Goal: Task Accomplishment & Management: Complete application form

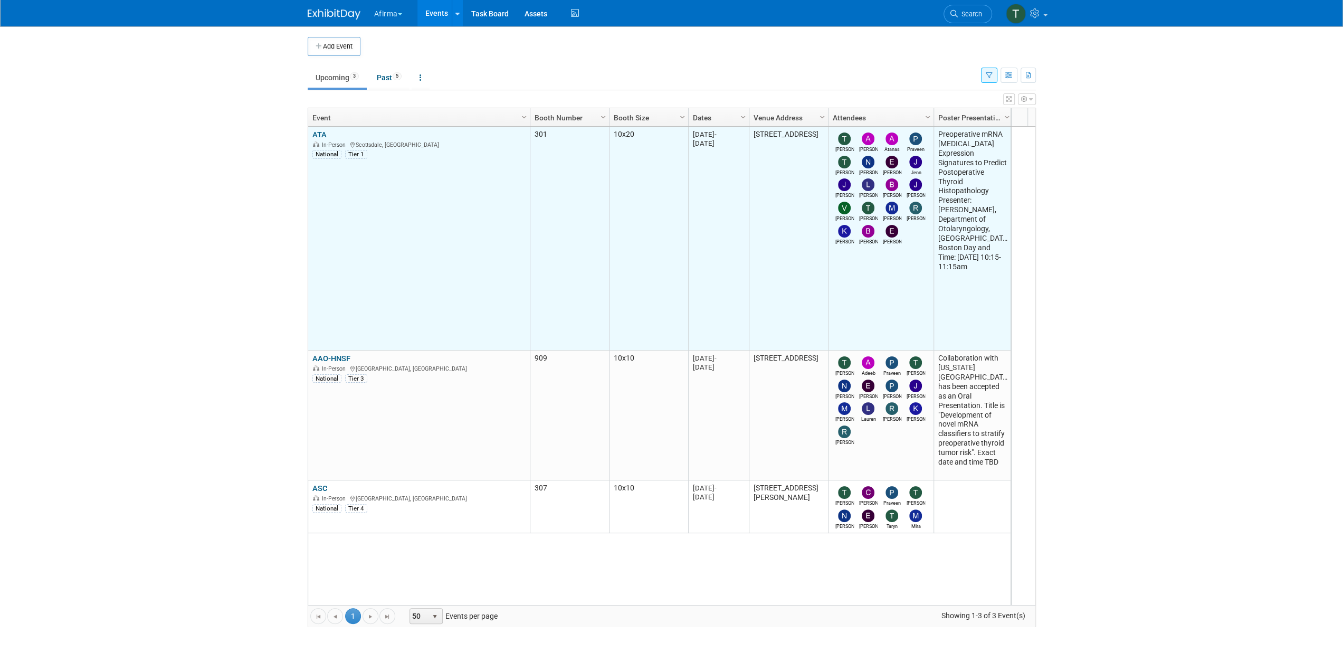
click at [316, 133] on link "ATA" at bounding box center [319, 134] width 14 height 9
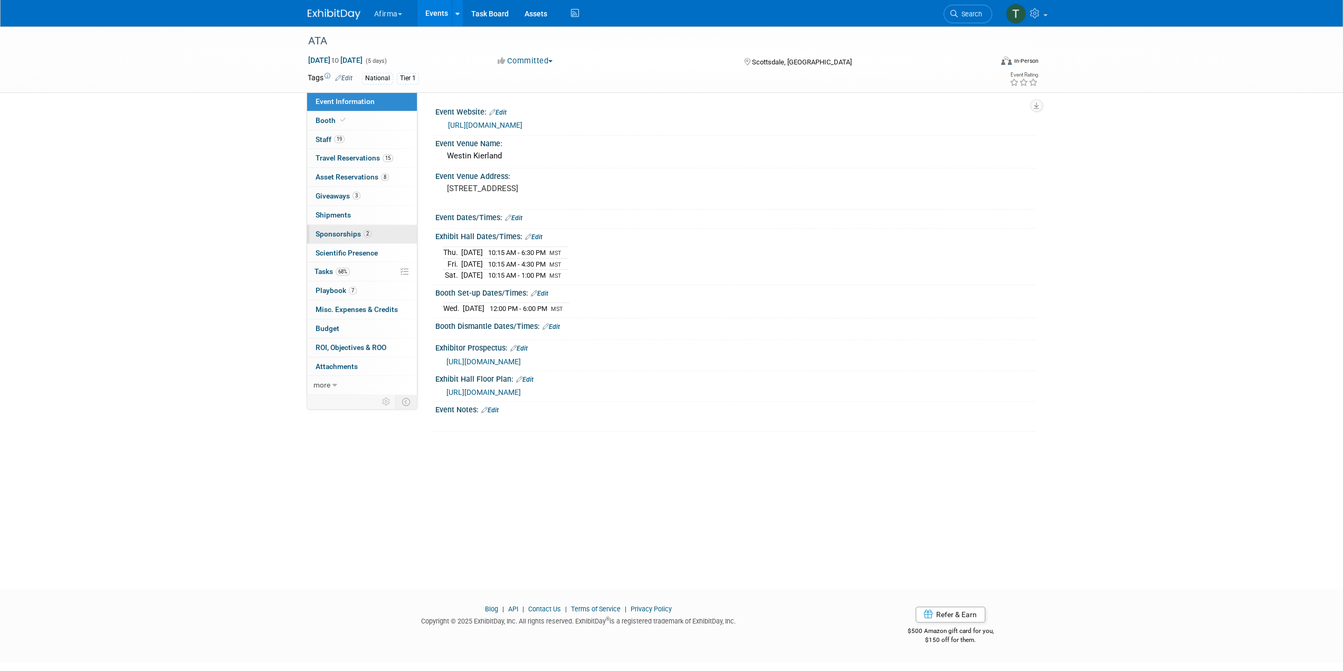
click at [361, 232] on span "Sponsorships 2" at bounding box center [343, 233] width 56 height 8
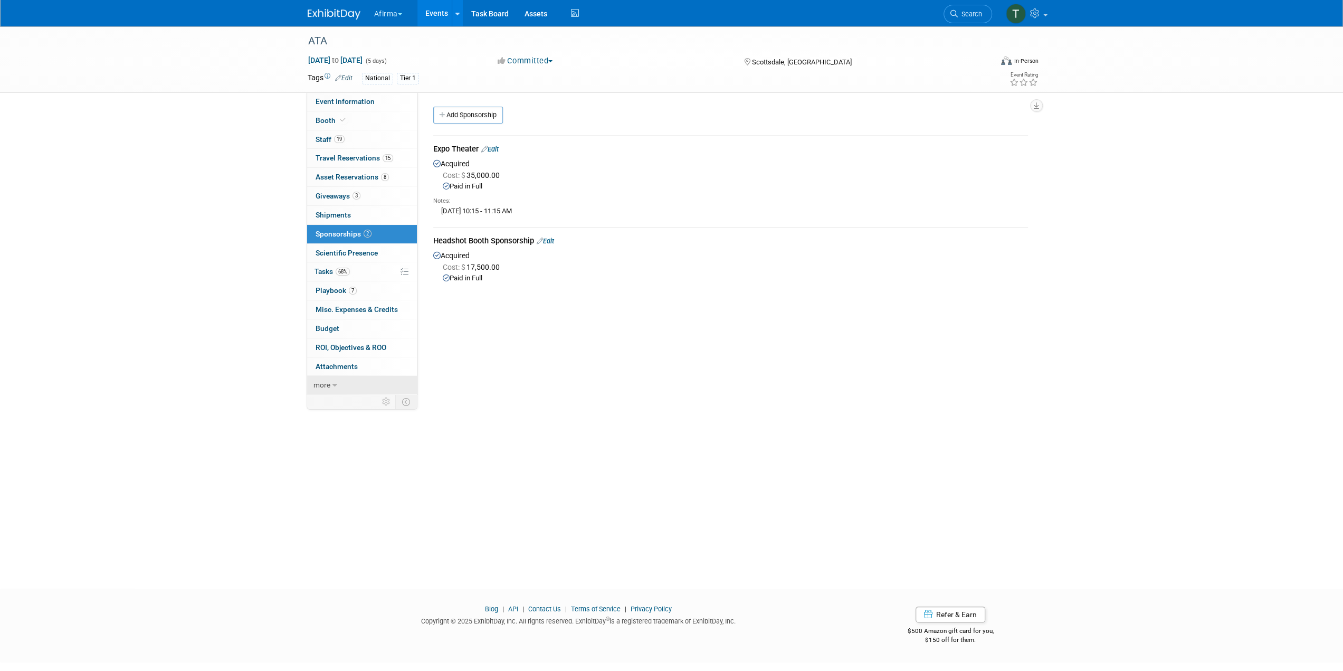
click at [340, 379] on link "more" at bounding box center [362, 385] width 110 height 18
click at [394, 294] on link "7 Playbook 7" at bounding box center [362, 290] width 110 height 18
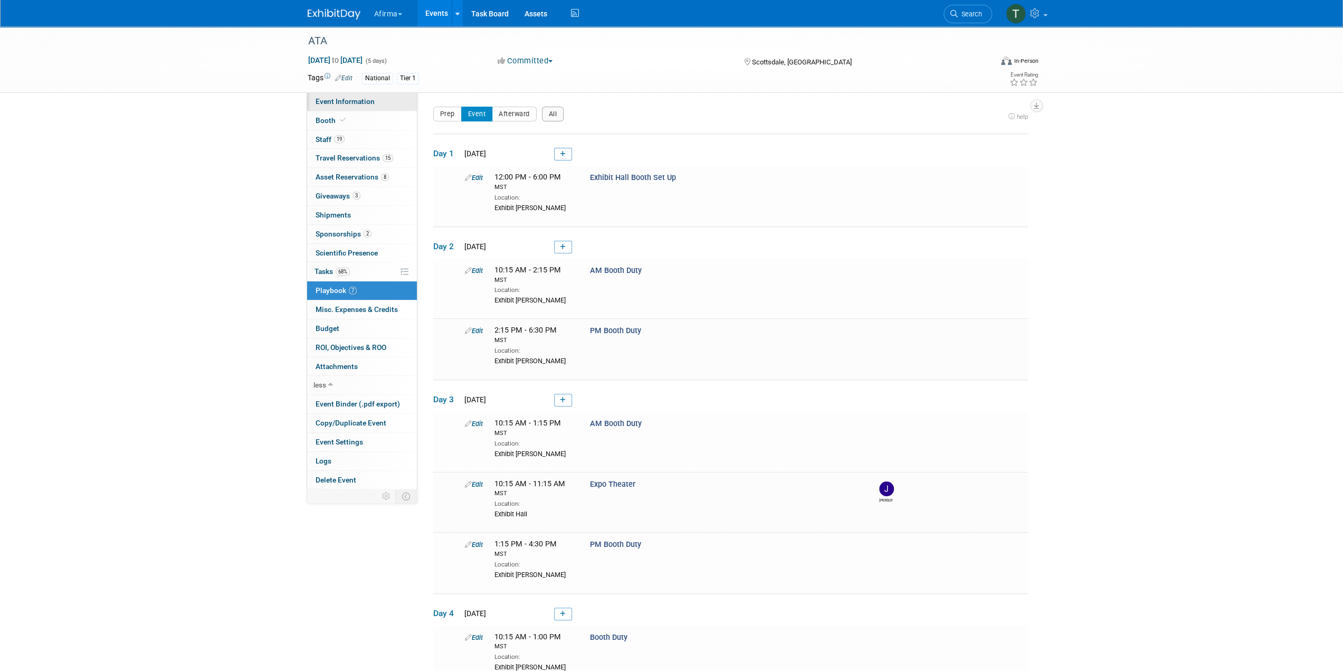
click at [353, 105] on span "Event Information" at bounding box center [344, 101] width 59 height 8
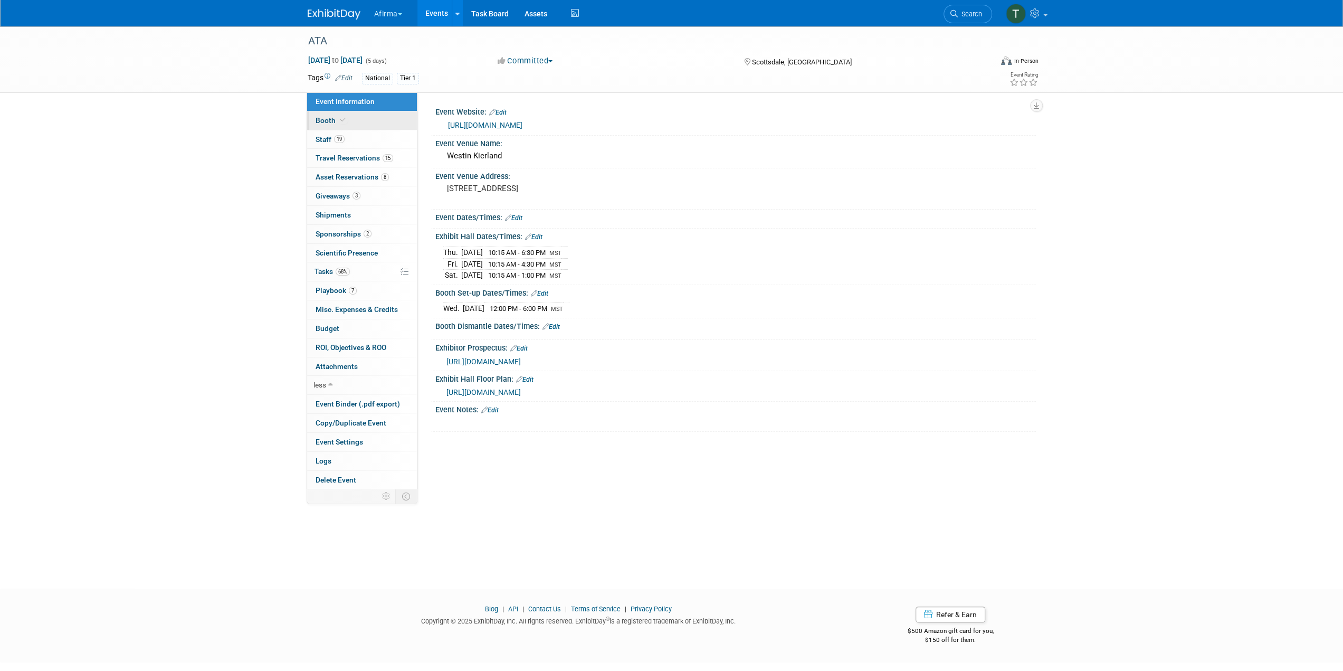
click at [352, 122] on link "Booth" at bounding box center [362, 120] width 110 height 18
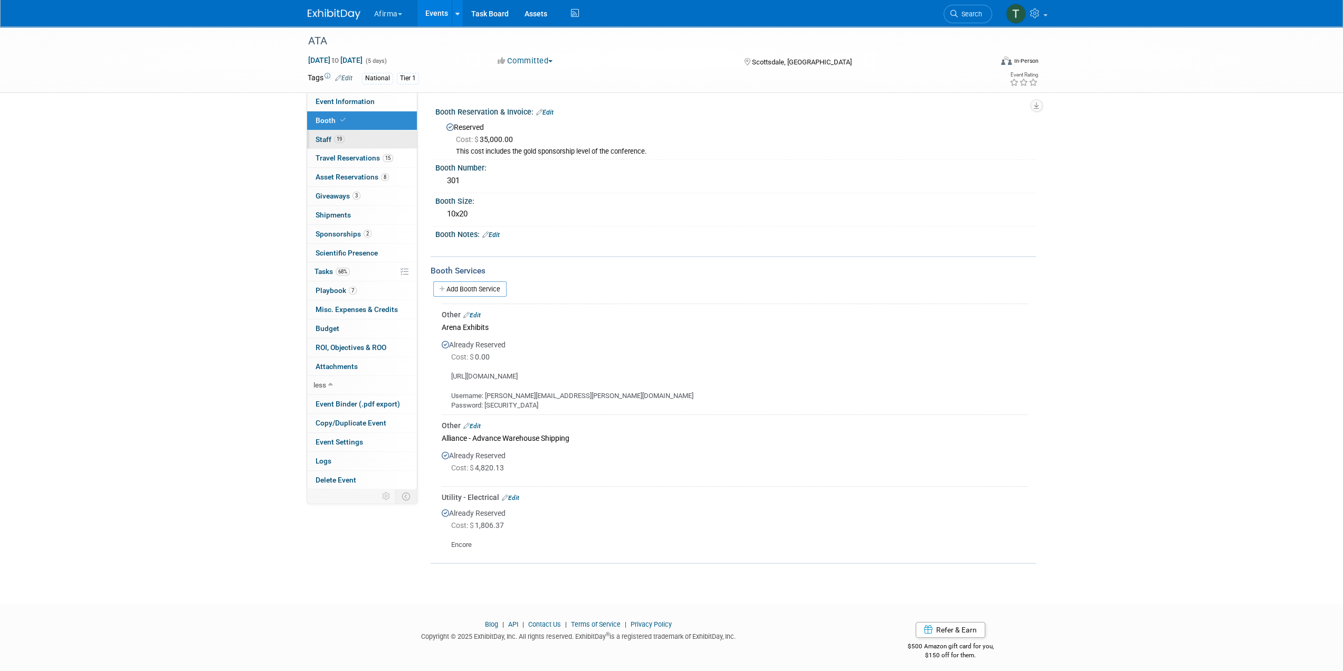
click at [357, 141] on link "19 Staff 19" at bounding box center [362, 139] width 110 height 18
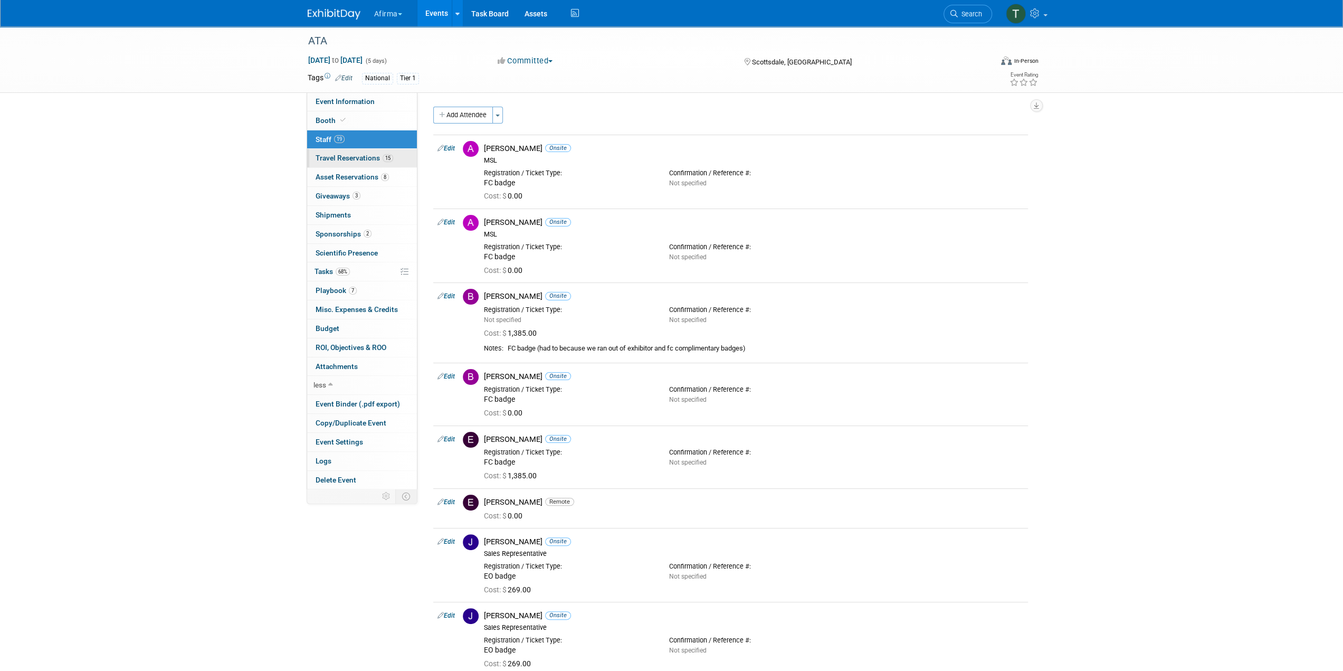
click at [359, 154] on span "Travel Reservations 15" at bounding box center [354, 158] width 78 height 8
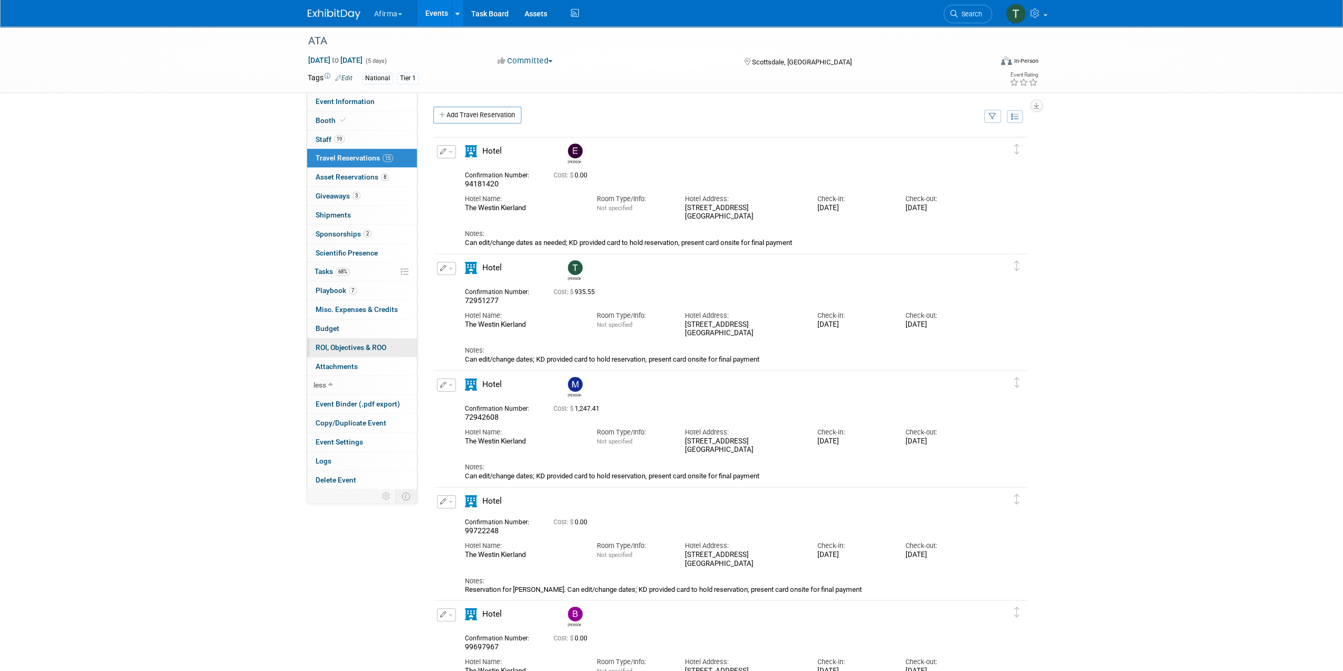
click at [344, 338] on link "0 ROI, Objectives & ROO 0" at bounding box center [362, 347] width 110 height 18
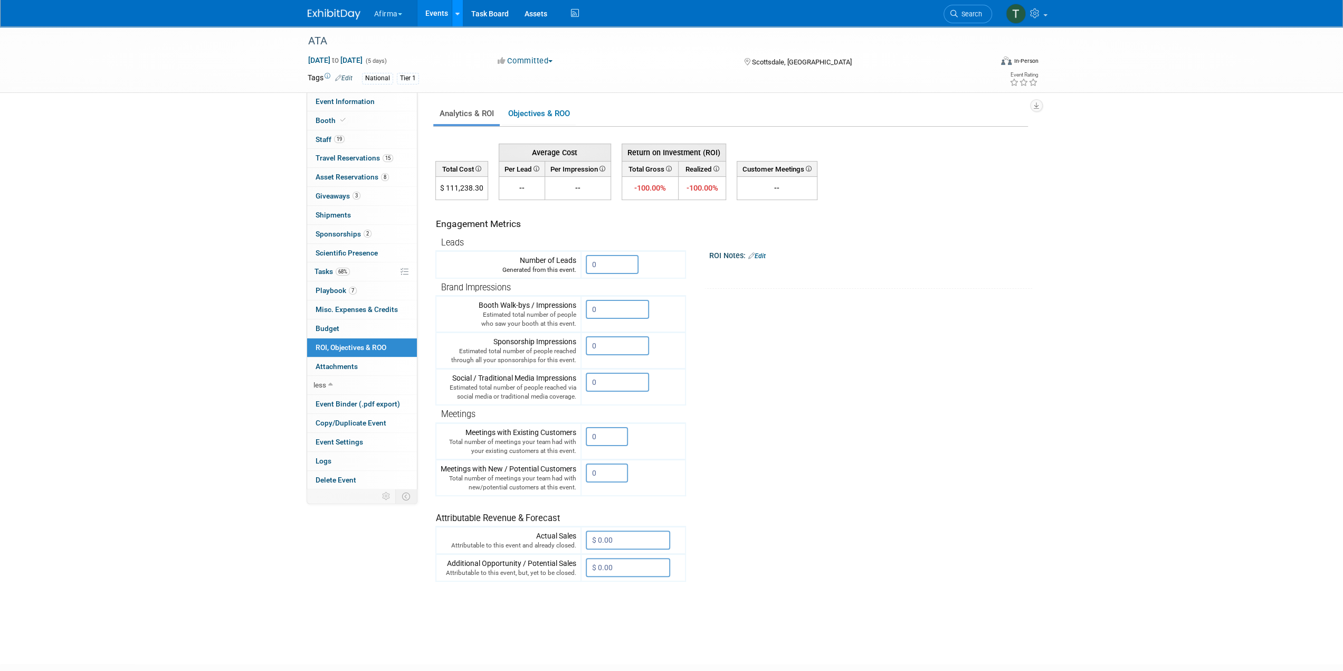
click at [461, 11] on link at bounding box center [457, 13] width 11 height 26
click at [785, 342] on tr "Engagement Metrics Leads Generated from this event. 0 X Brand Impressions 0" at bounding box center [731, 390] width 592 height 381
click at [520, 112] on link "Objectives & ROO 0" at bounding box center [539, 113] width 74 height 21
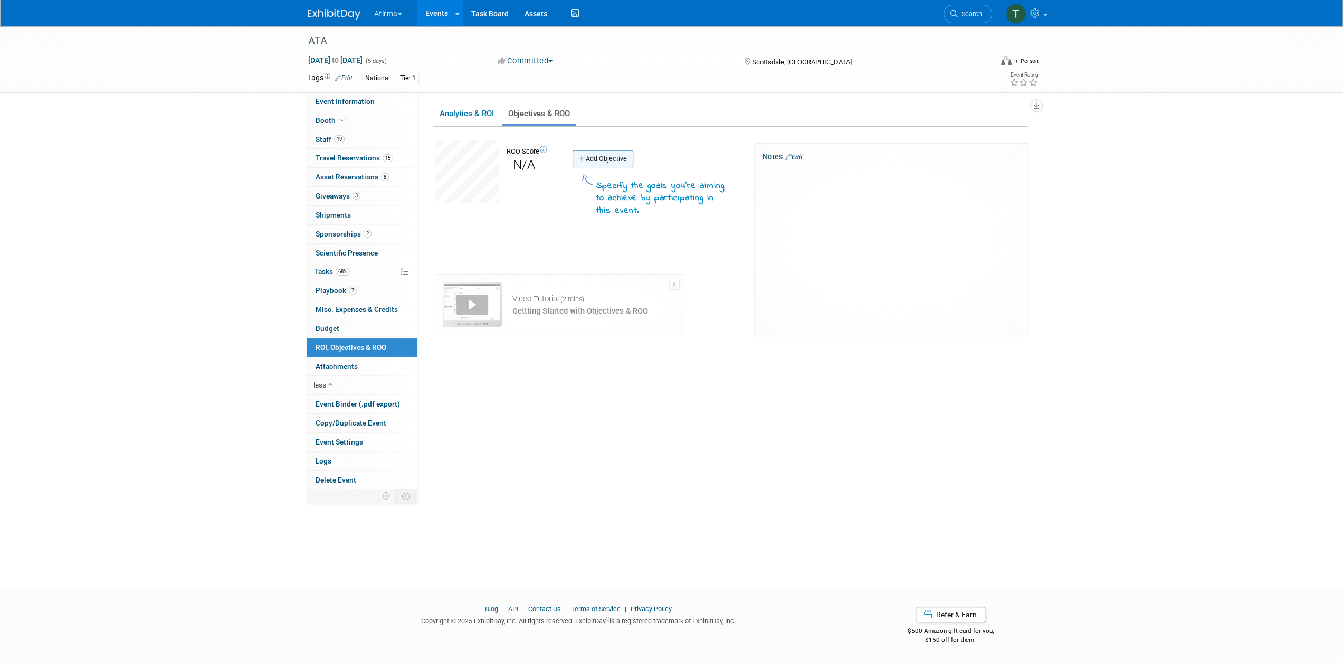
click at [598, 162] on link "Add Objective" at bounding box center [602, 158] width 61 height 17
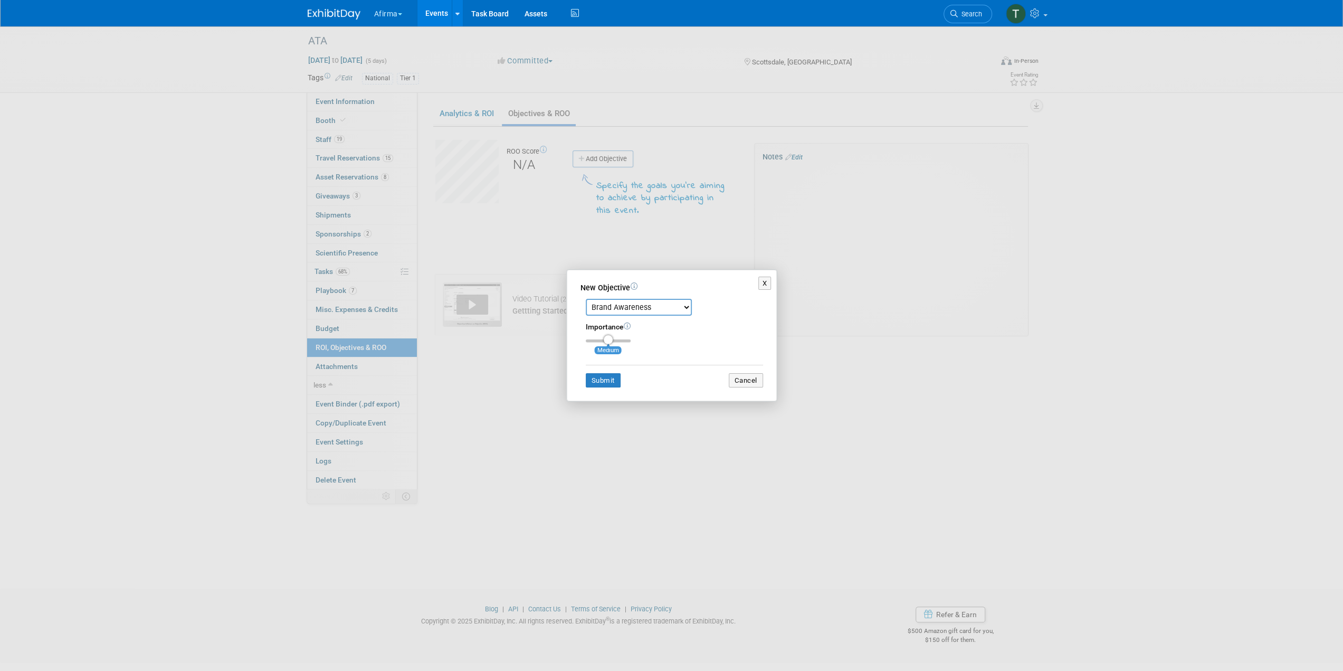
click at [625, 305] on select "Brand Awareness Competition Research Customer Retention Feedback Collection Lea…" at bounding box center [639, 307] width 106 height 17
select select "11"
click at [586, 299] on select "Brand Awareness Competition Research Customer Retention Feedback Collection Lea…" at bounding box center [639, 307] width 106 height 17
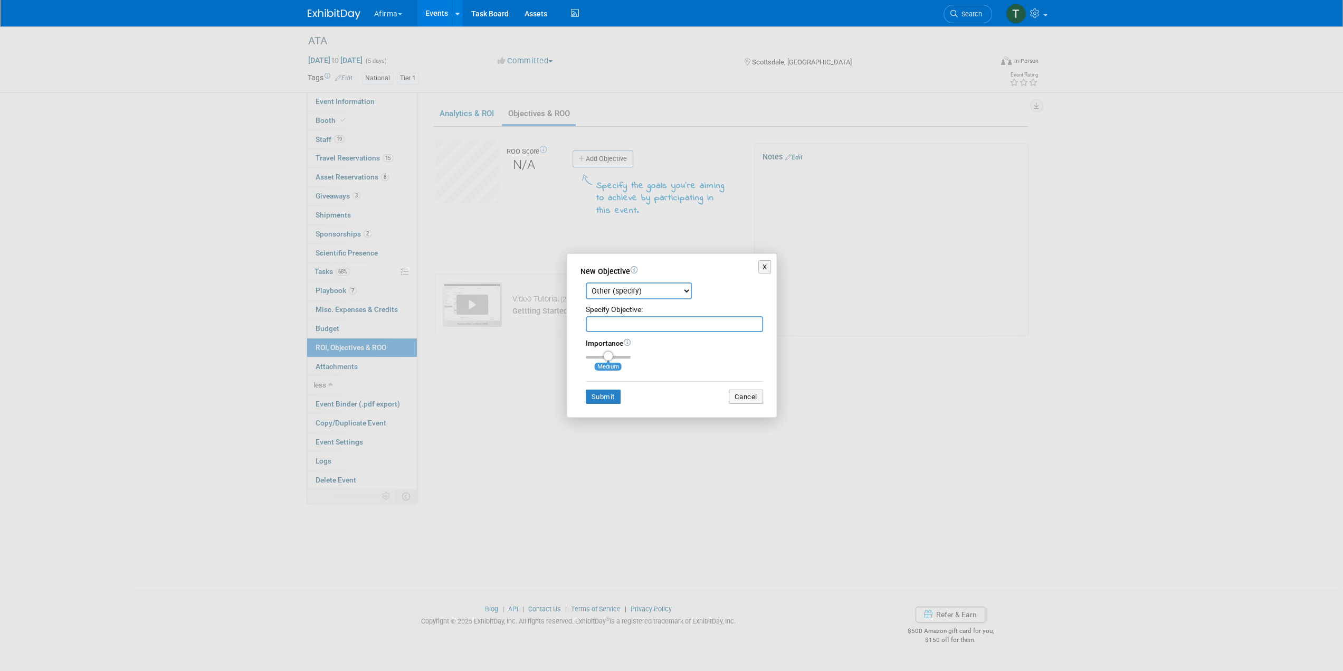
click at [624, 322] on input "text" at bounding box center [674, 324] width 177 height 16
paste input "Showcase the Afirma research presented at the conference"
type input "Showcase the Afirma research presented at the conference"
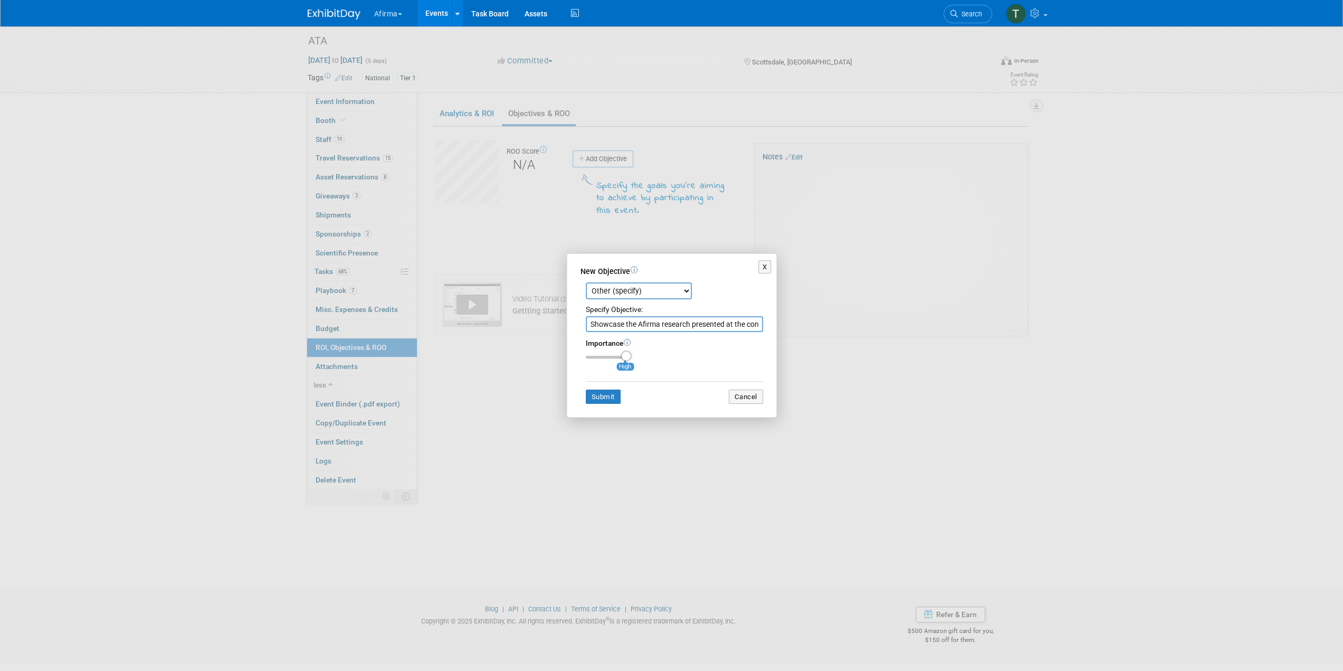
drag, startPoint x: 606, startPoint y: 359, endPoint x: 637, endPoint y: 356, distance: 30.8
type input "3"
click at [630, 356] on input "range" at bounding box center [608, 357] width 45 height 3
click at [608, 402] on button "Submit" at bounding box center [603, 396] width 35 height 15
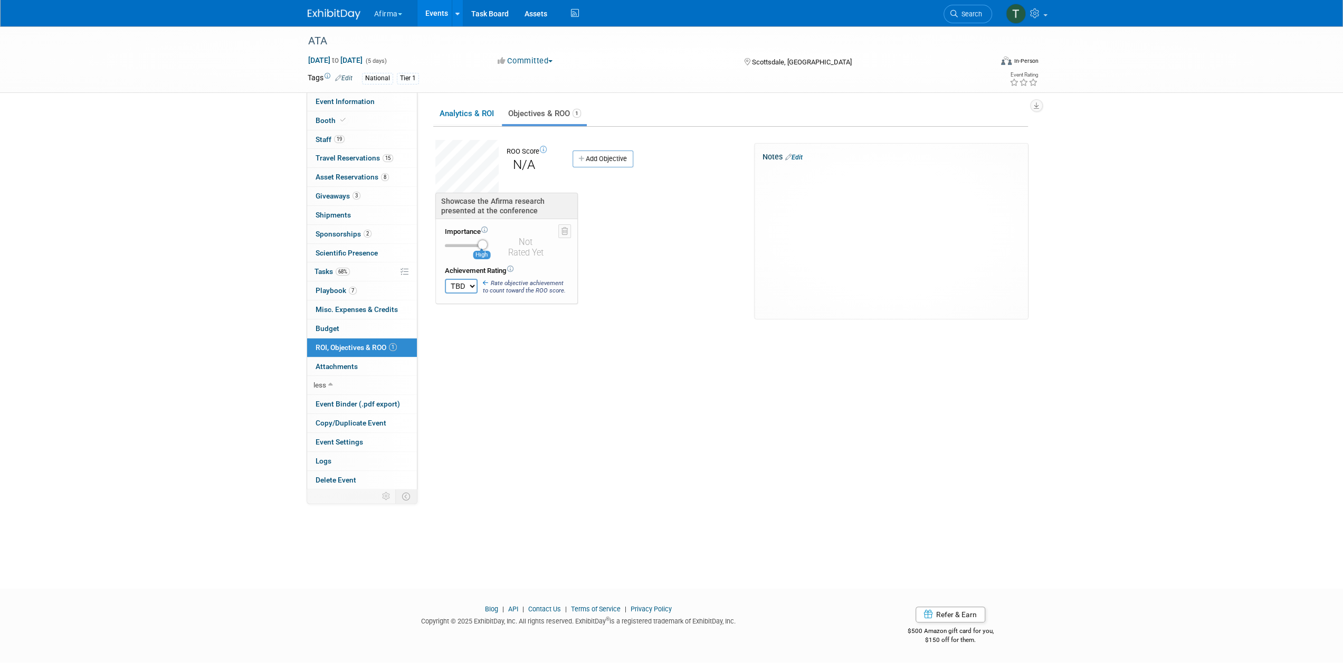
click at [612, 151] on link "Add Objective" at bounding box center [602, 158] width 61 height 17
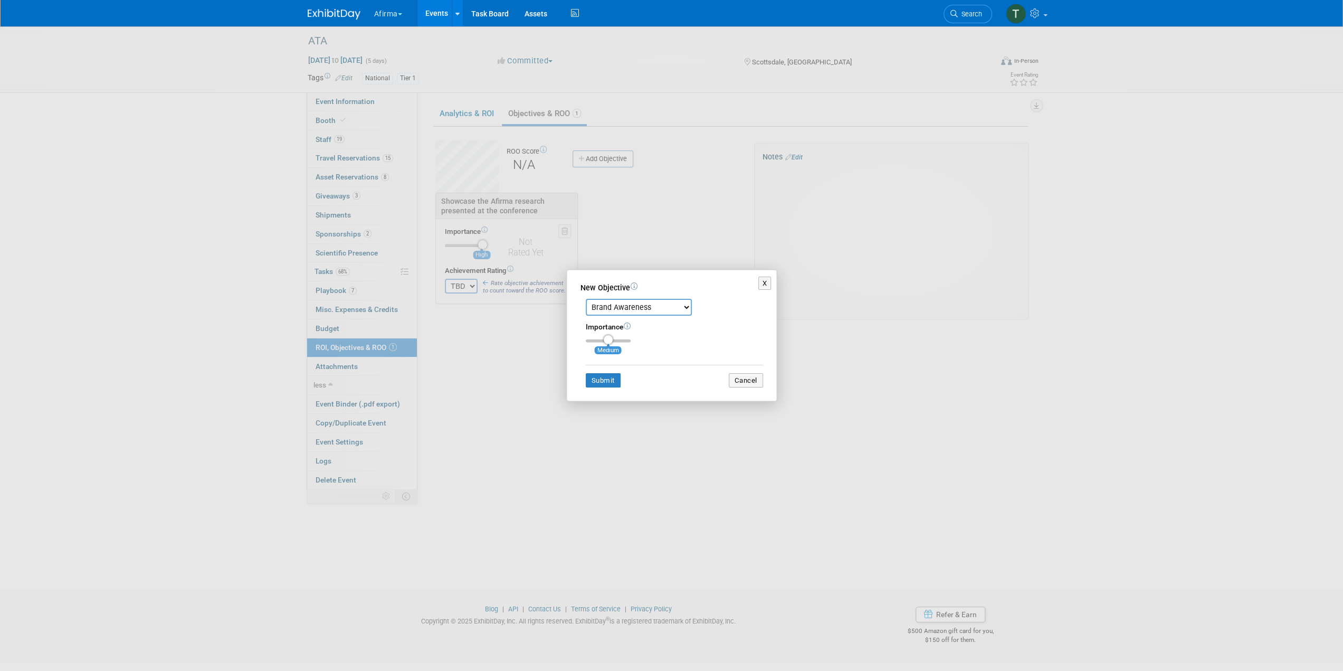
click at [643, 305] on select "Brand Awareness Competition Research Customer Retention Feedback Collection Lea…" at bounding box center [639, 307] width 106 height 17
click at [621, 514] on div "X New Objective Brand Awareness Competition Research Customer Retention Feedbac…" at bounding box center [671, 335] width 1343 height 671
click at [640, 312] on select "Brand Awareness Competition Research Customer Retention Feedback Collection Lea…" at bounding box center [639, 307] width 106 height 17
select select "11"
click at [586, 299] on select "Brand Awareness Competition Research Customer Retention Feedback Collection Lea…" at bounding box center [639, 307] width 106 height 17
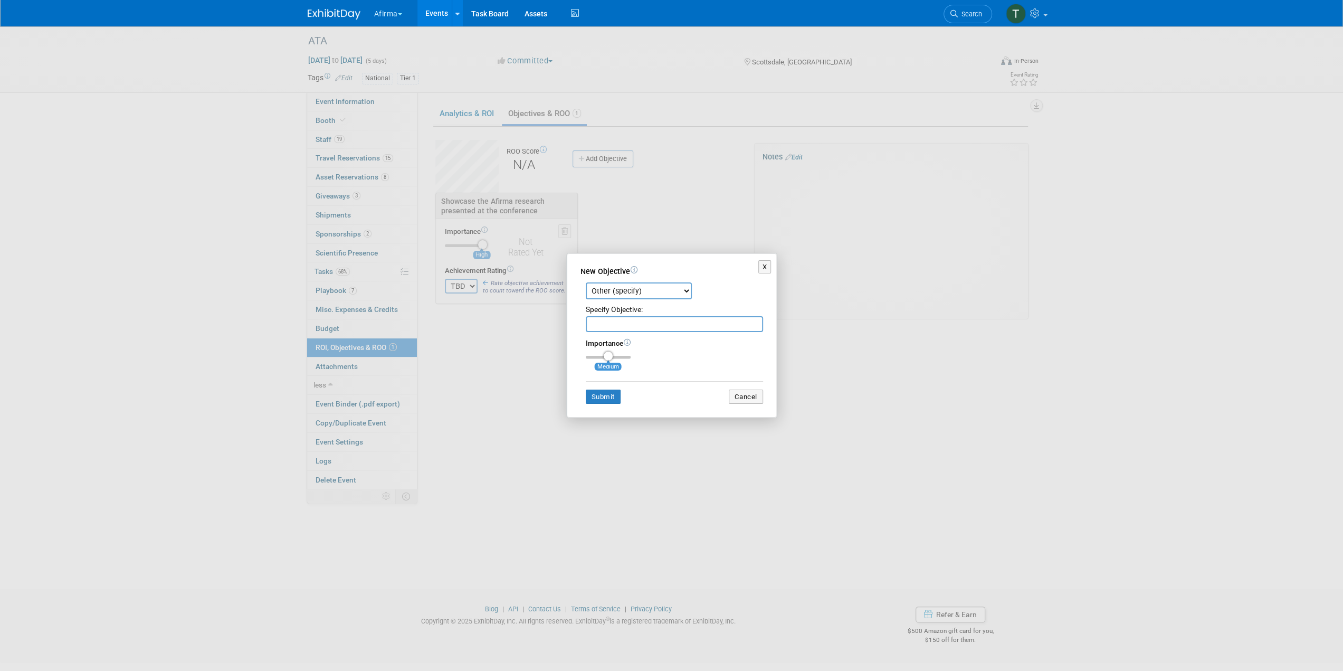
click at [621, 325] on input "text" at bounding box center [674, 324] width 177 height 16
paste input "Showcase the Afirma research presented at the conference"
drag, startPoint x: 611, startPoint y: 322, endPoint x: 632, endPoint y: 321, distance: 20.6
click at [632, 321] on input "Showcase the Afirma research presented at the conference" at bounding box center [674, 324] width 177 height 16
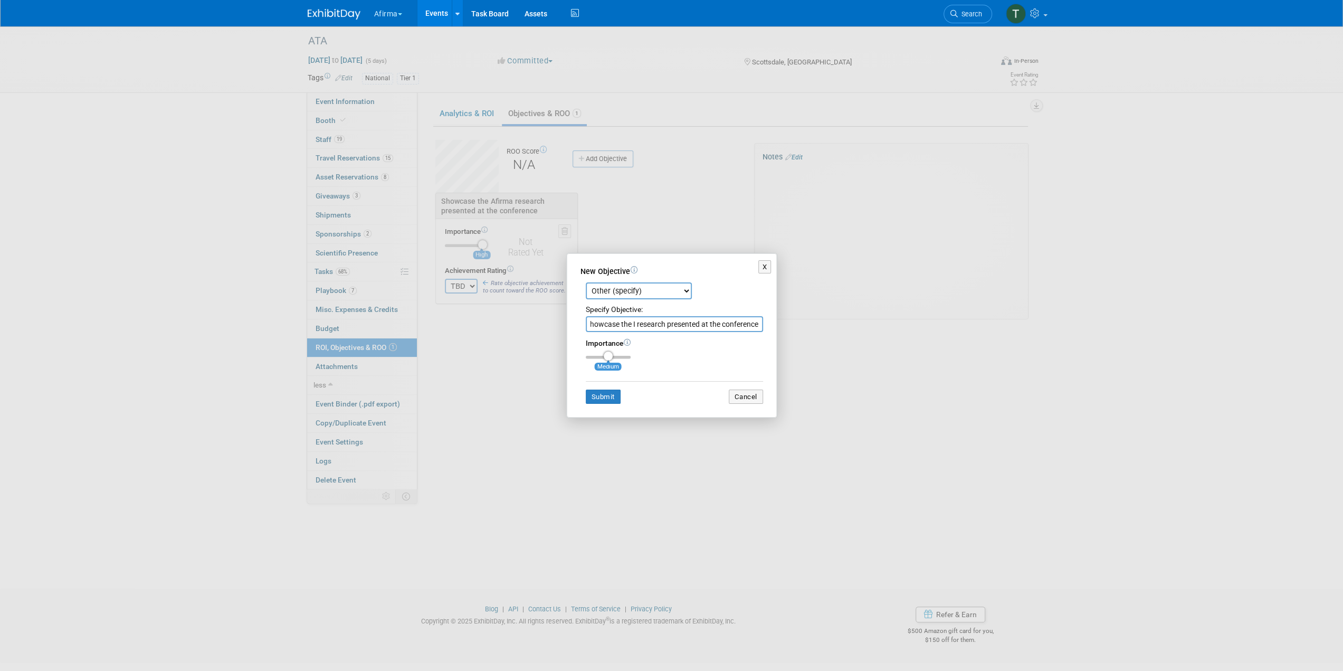
scroll to position [0, 7]
type input "Showcase the Independent research presented at the conference"
drag, startPoint x: 611, startPoint y: 353, endPoint x: 637, endPoint y: 349, distance: 26.1
click at [637, 349] on div "Importance Medium" at bounding box center [674, 348] width 177 height 21
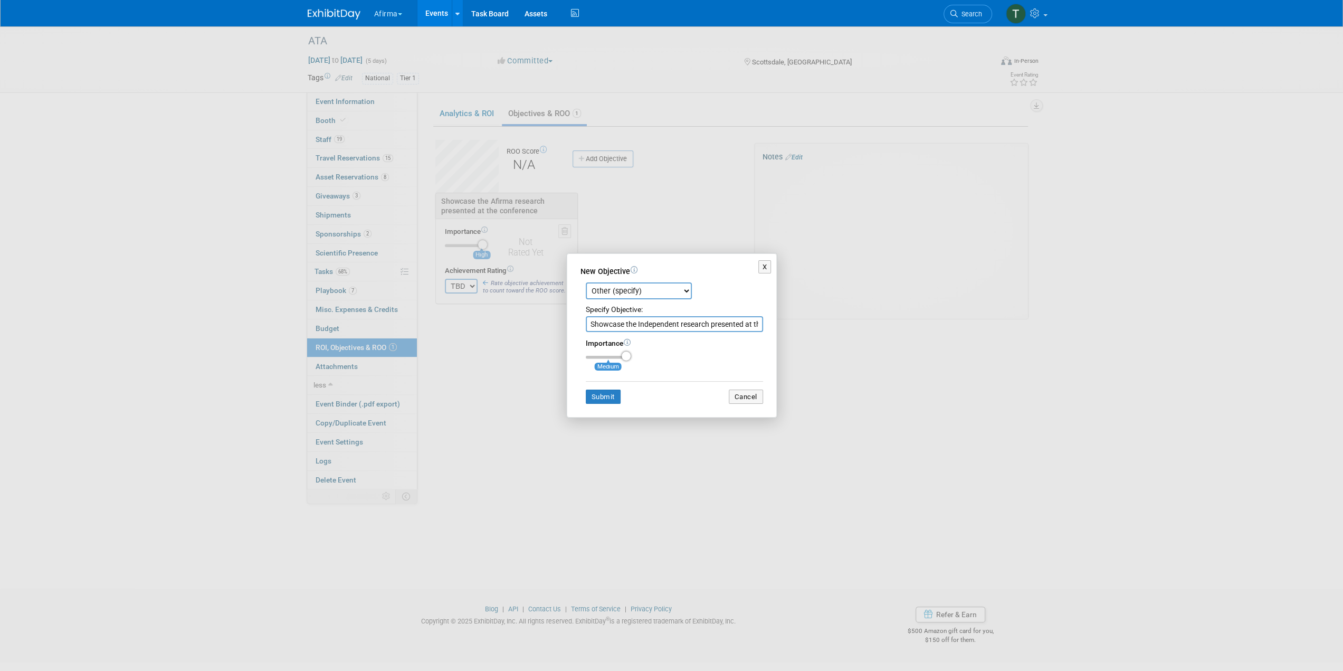
drag, startPoint x: 616, startPoint y: 355, endPoint x: 658, endPoint y: 345, distance: 43.5
type input "3"
click at [630, 356] on input "range" at bounding box center [608, 357] width 45 height 3
click at [609, 396] on button "Submit" at bounding box center [603, 396] width 35 height 15
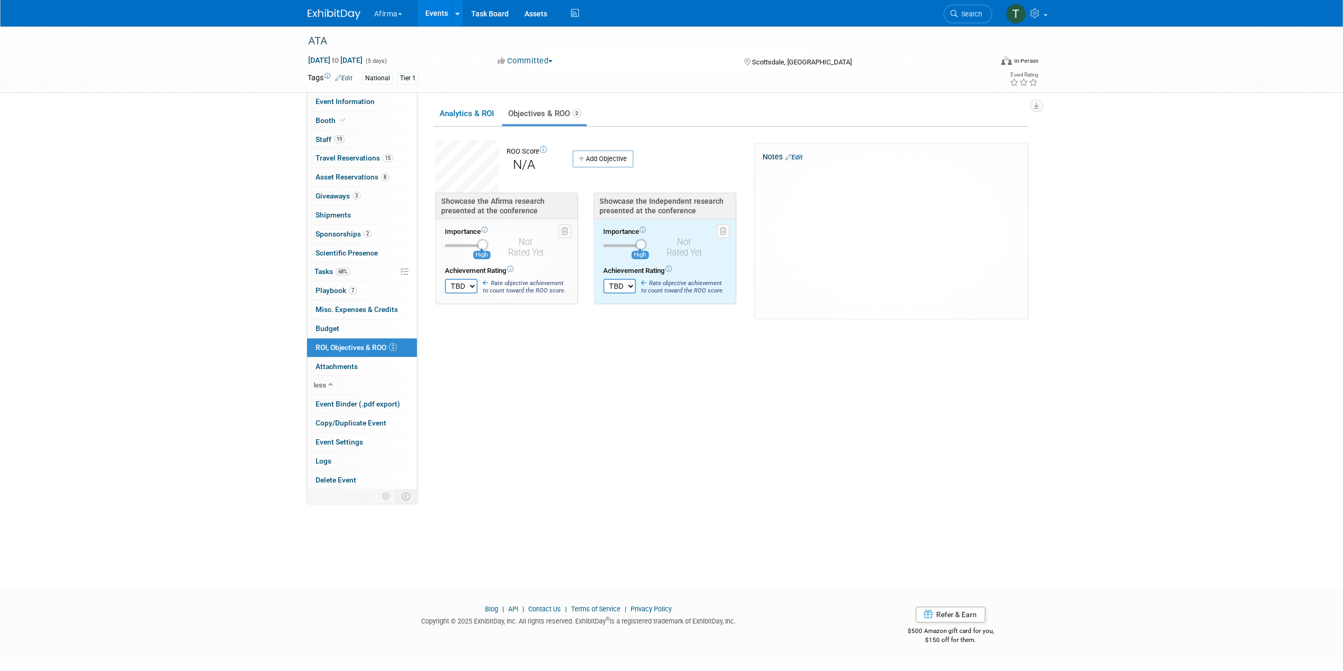
click at [665, 208] on div "Showcase the Independent research presented at the conference" at bounding box center [664, 206] width 131 height 20
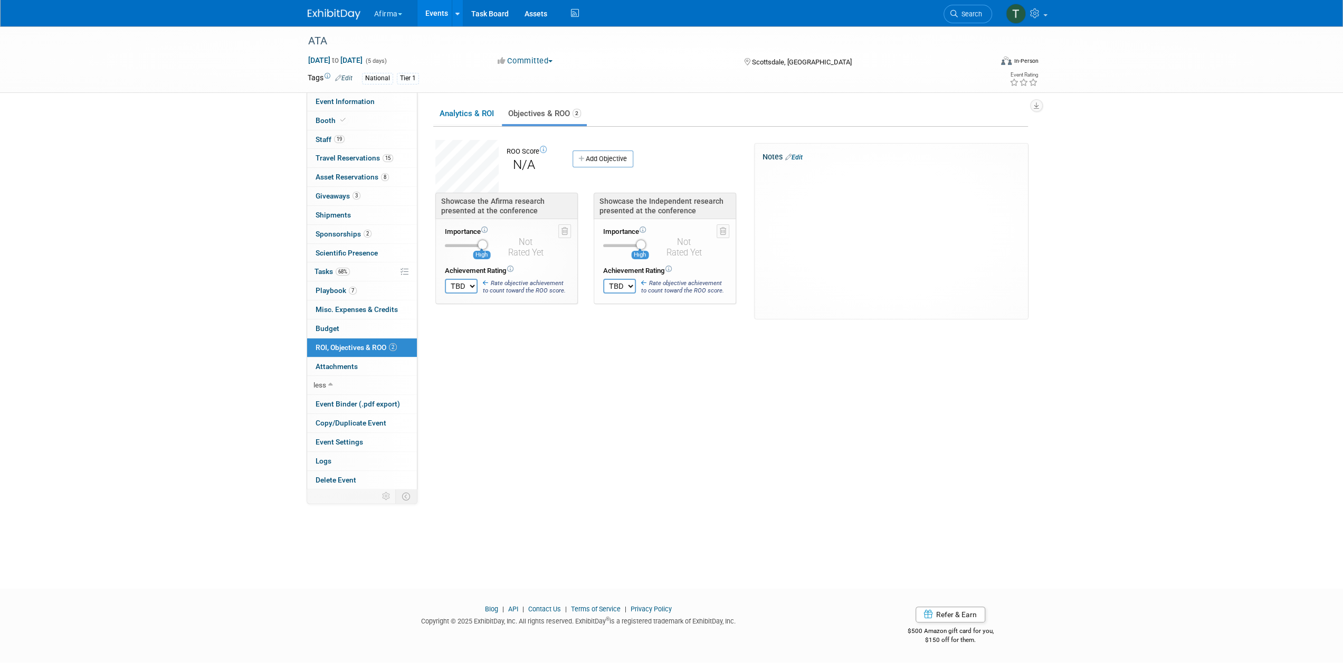
click at [653, 200] on div "Showcase the Independent research presented at the conference" at bounding box center [664, 206] width 131 height 20
click at [730, 225] on div "Importance High" at bounding box center [665, 261] width 142 height 85
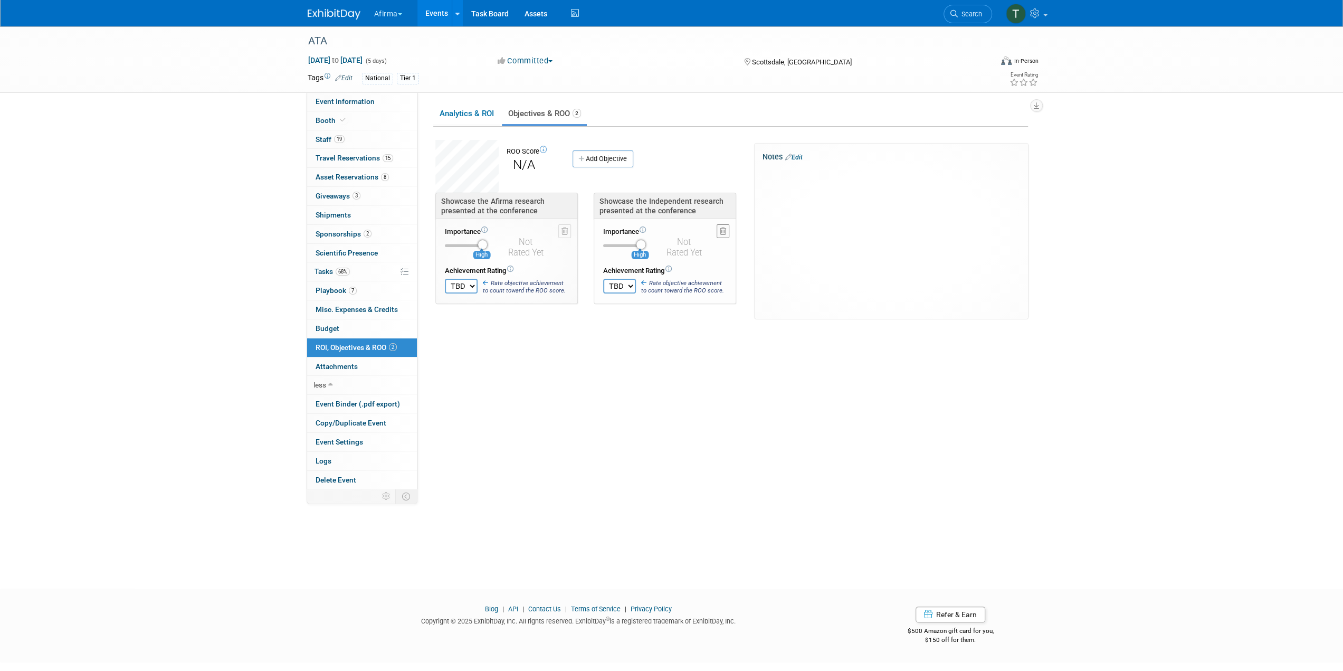
click at [721, 228] on icon at bounding box center [723, 230] width 6 height 7
click at [663, 244] on link "Yes" at bounding box center [659, 239] width 31 height 17
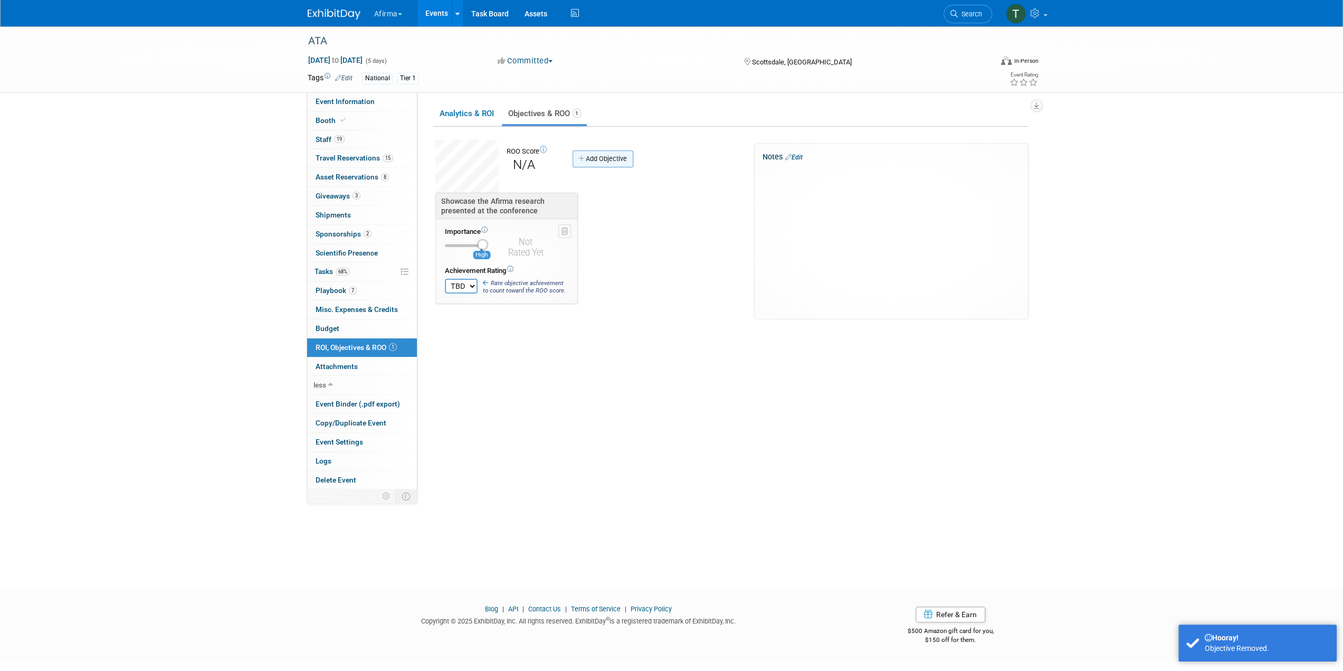
click at [601, 160] on link "Add Objective" at bounding box center [602, 158] width 61 height 17
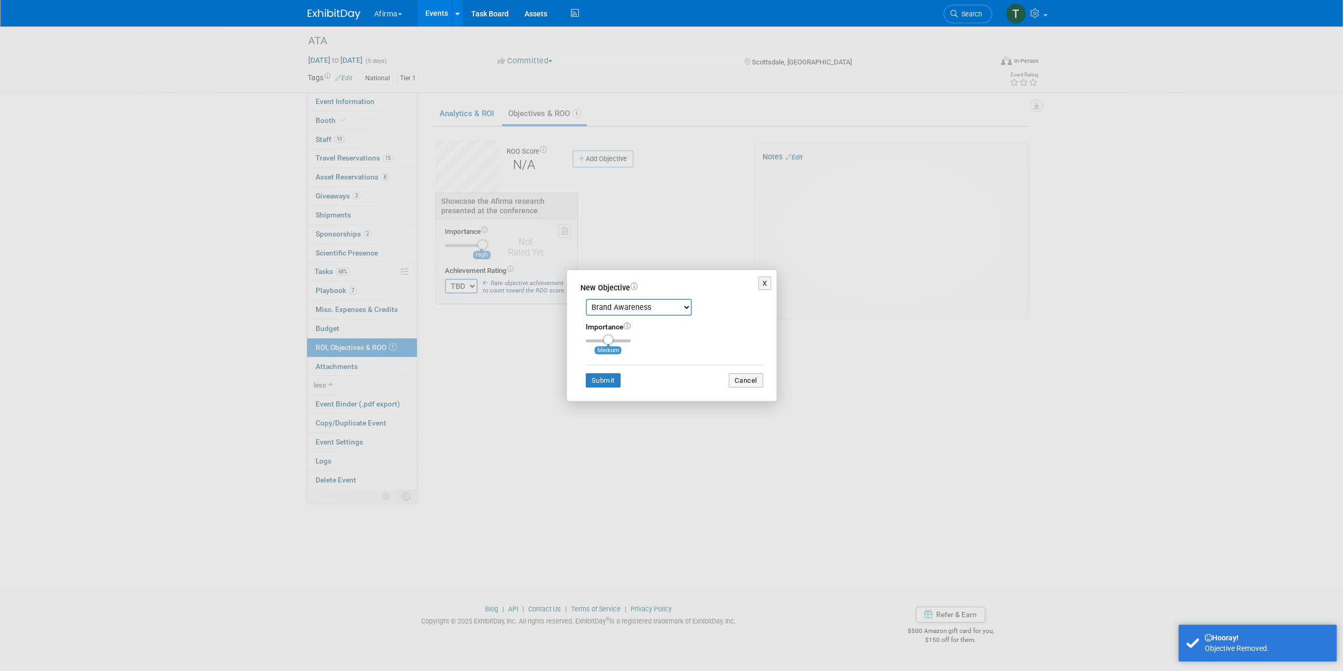
drag, startPoint x: 621, startPoint y: 304, endPoint x: 621, endPoint y: 310, distance: 6.3
click at [621, 304] on select "Brand Awareness Competition Research Customer Retention Feedback Collection Lea…" at bounding box center [639, 307] width 106 height 17
select select "11"
click at [586, 299] on select "Brand Awareness Competition Research Customer Retention Feedback Collection Lea…" at bounding box center [639, 307] width 106 height 17
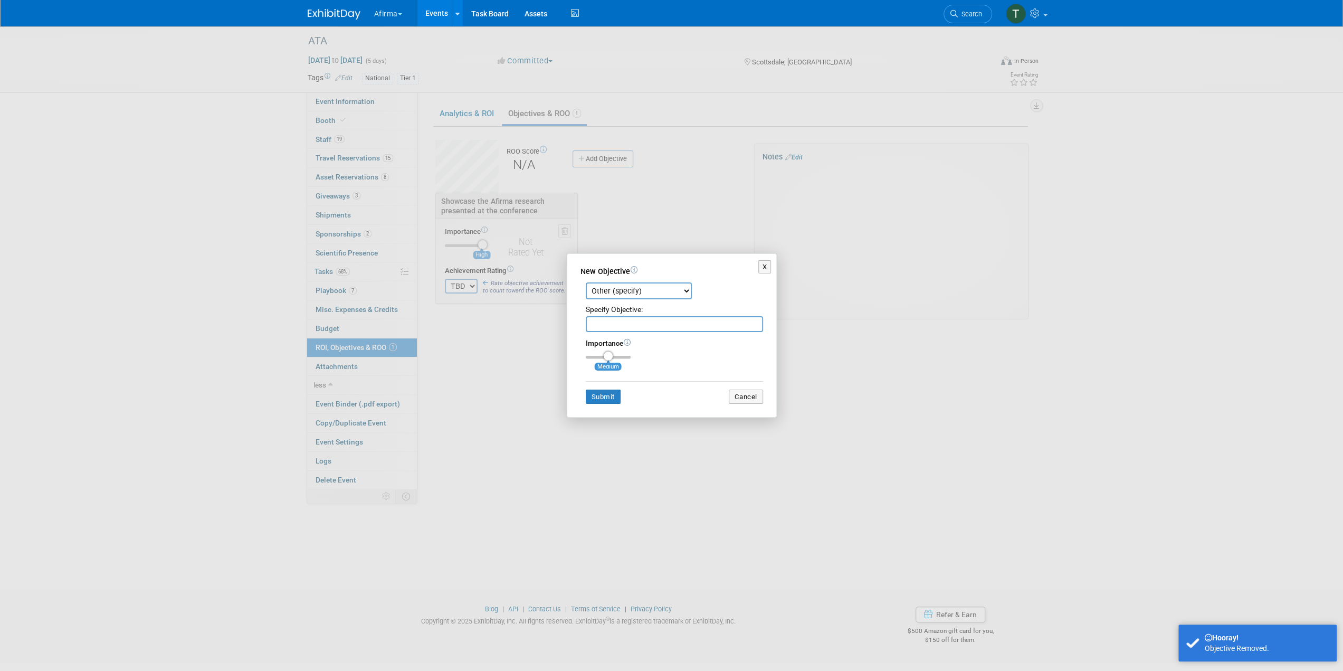
click at [609, 326] on input "text" at bounding box center [674, 324] width 177 height 16
paste input "Showcase the Afirma research presented at the conference"
drag, startPoint x: 611, startPoint y: 323, endPoint x: 632, endPoint y: 324, distance: 20.6
click at [632, 324] on input "Showcase the Afirma research presented at the conference" at bounding box center [674, 324] width 177 height 16
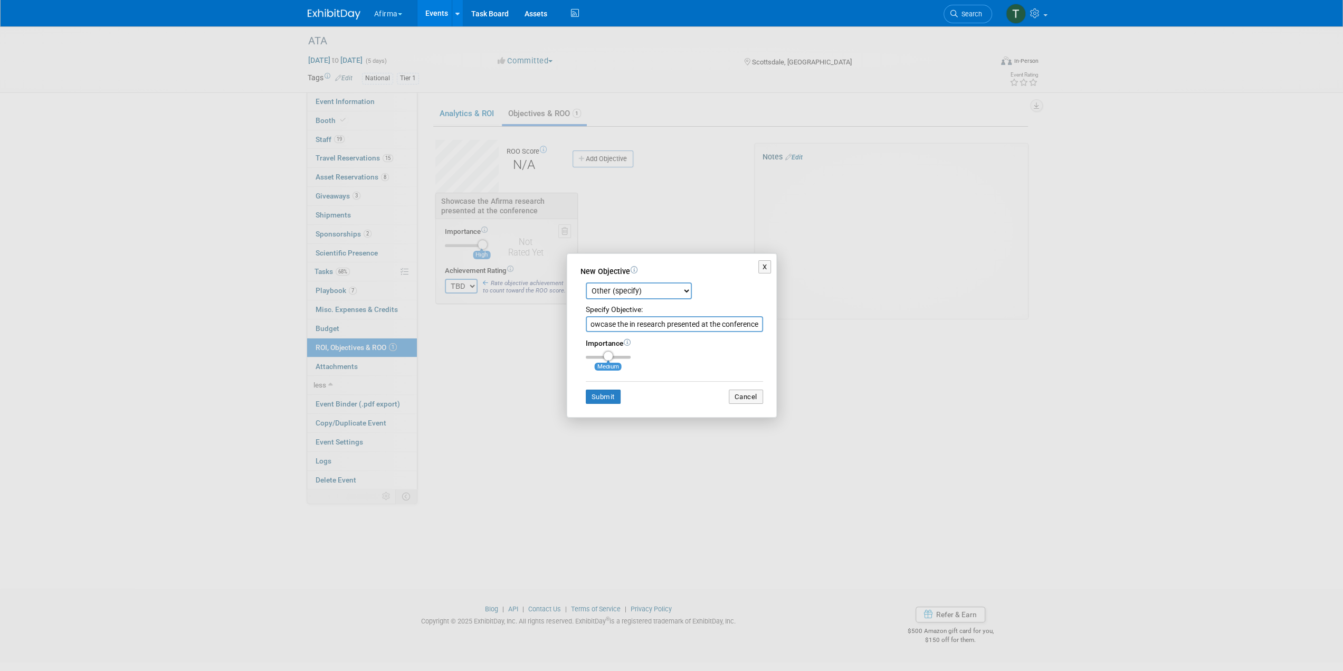
scroll to position [0, 7]
type input "Showcase the independent research presented at the conference"
drag, startPoint x: 609, startPoint y: 349, endPoint x: 651, endPoint y: 352, distance: 41.8
click at [651, 352] on div "Importance Medium" at bounding box center [674, 348] width 177 height 21
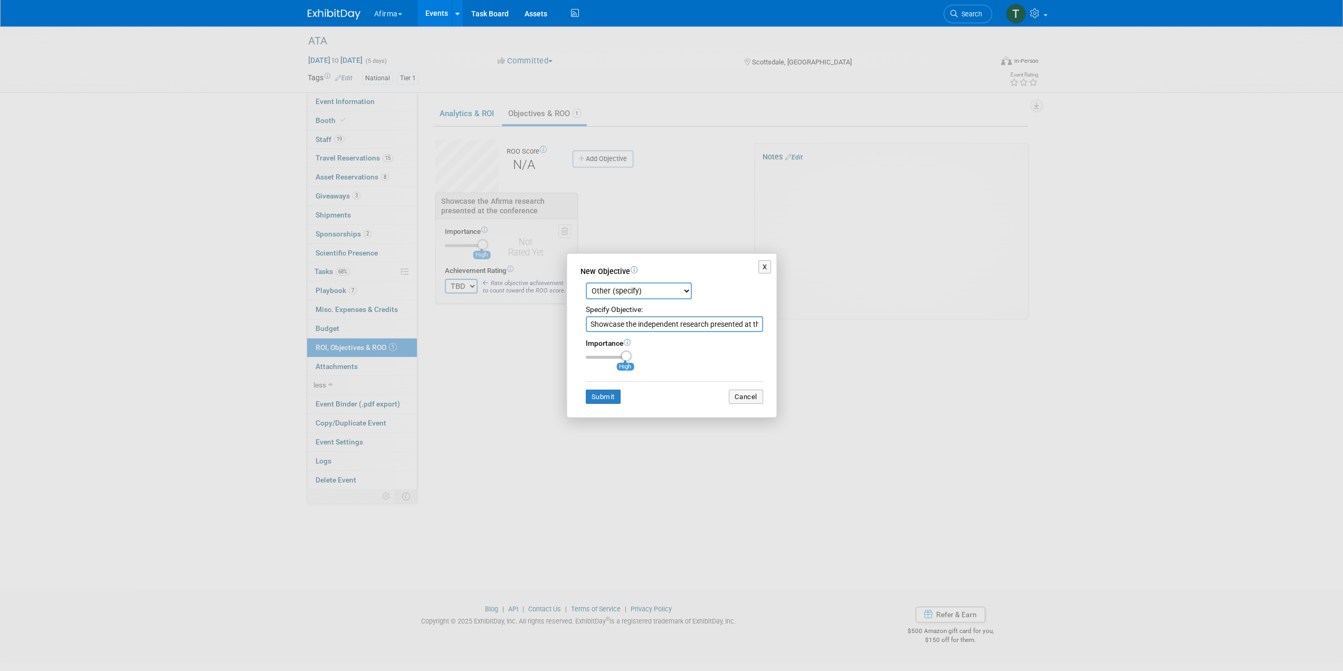
drag, startPoint x: 614, startPoint y: 355, endPoint x: 616, endPoint y: 382, distance: 27.5
type input "3"
click at [630, 359] on input "range" at bounding box center [608, 357] width 45 height 3
click at [602, 399] on button "Submit" at bounding box center [603, 396] width 35 height 15
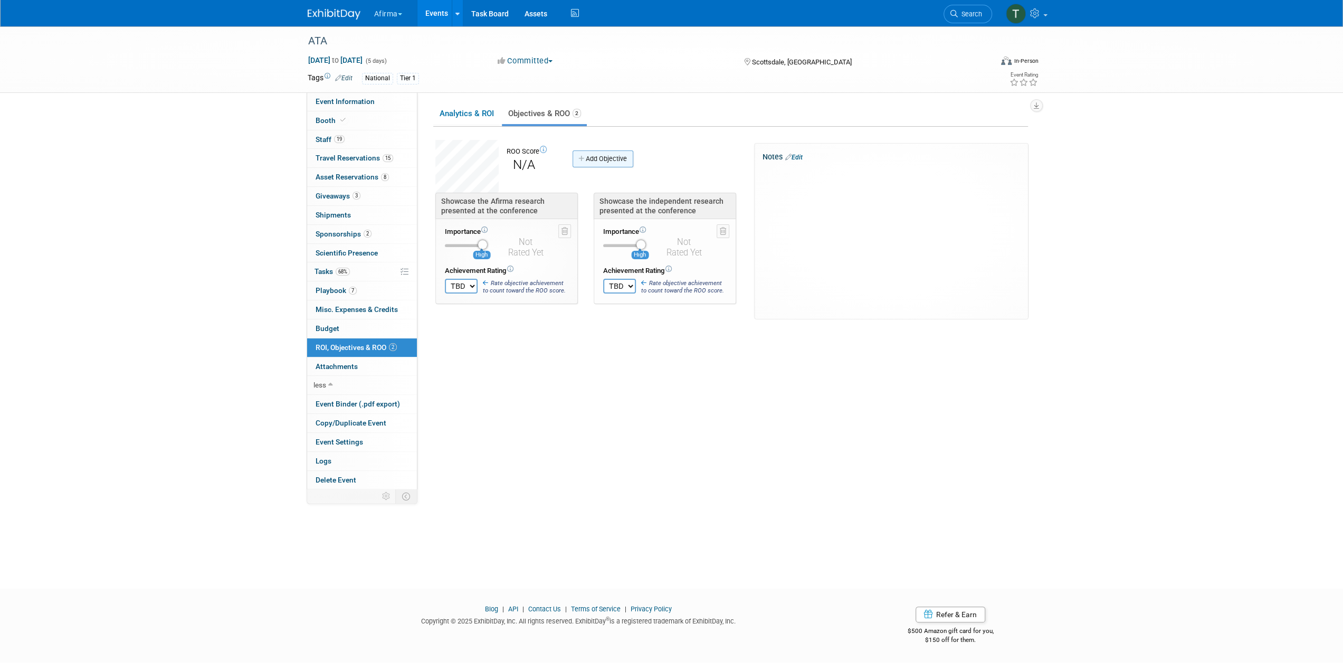
click at [612, 154] on link "Add Objective" at bounding box center [602, 158] width 61 height 17
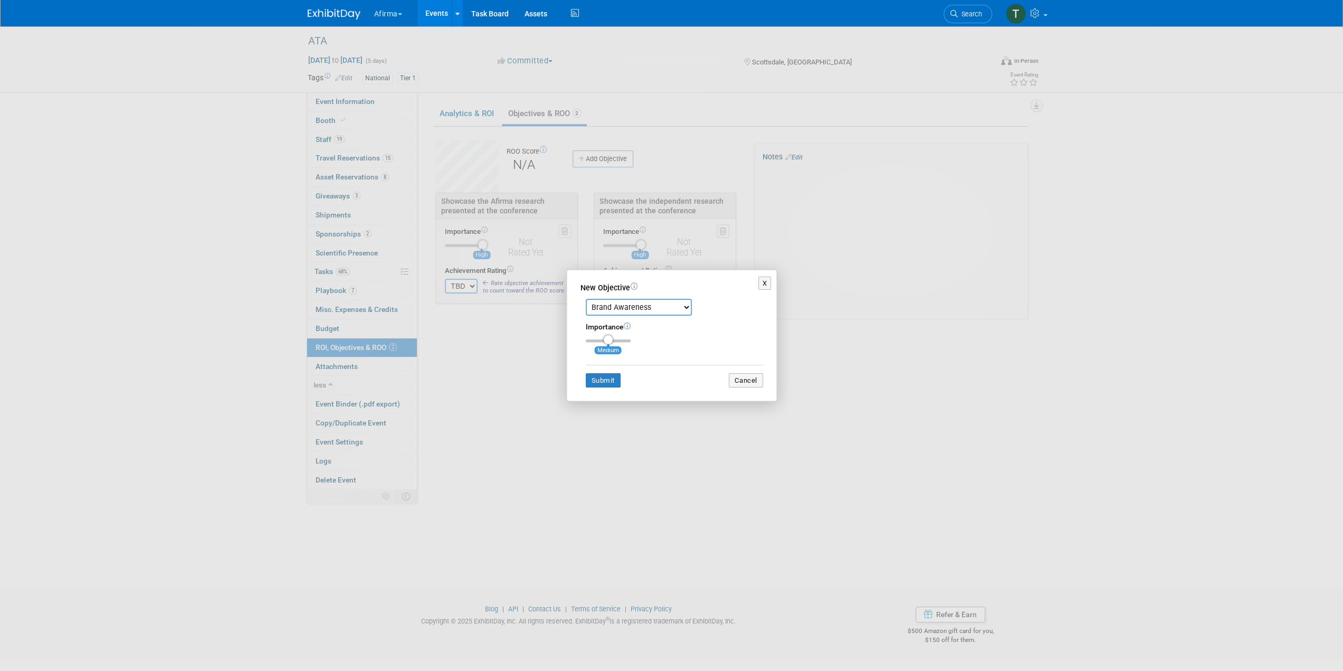
drag, startPoint x: 633, startPoint y: 303, endPoint x: 634, endPoint y: 313, distance: 10.1
click at [634, 303] on select "Brand Awareness Competition Research Customer Retention Feedback Collection Lea…" at bounding box center [639, 307] width 106 height 17
select select "11"
click at [586, 299] on select "Brand Awareness Competition Research Customer Retention Feedback Collection Lea…" at bounding box center [639, 307] width 106 height 17
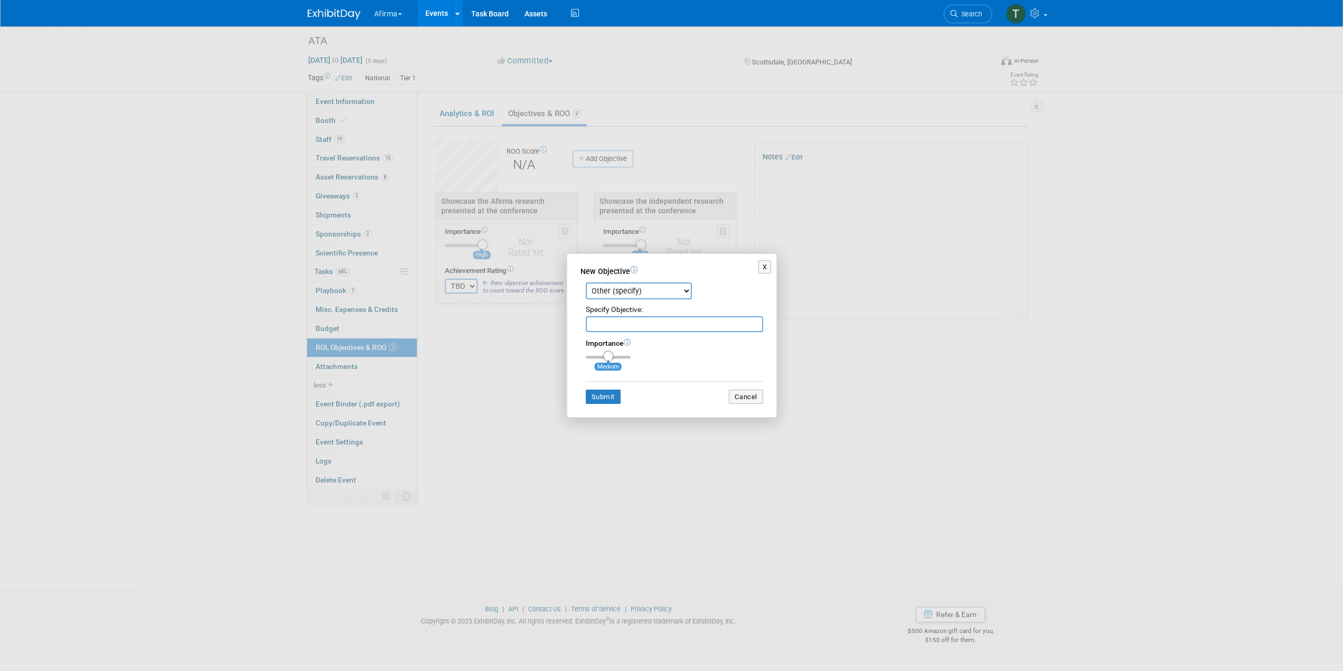
click at [611, 319] on input "text" at bounding box center [674, 324] width 177 height 16
paste input "Showcase the Afirma research presented at the conference"
drag, startPoint x: 611, startPoint y: 322, endPoint x: 618, endPoint y: 323, distance: 6.9
click at [618, 323] on input "Showcase the Afirma research presented at the conference" at bounding box center [674, 324] width 177 height 16
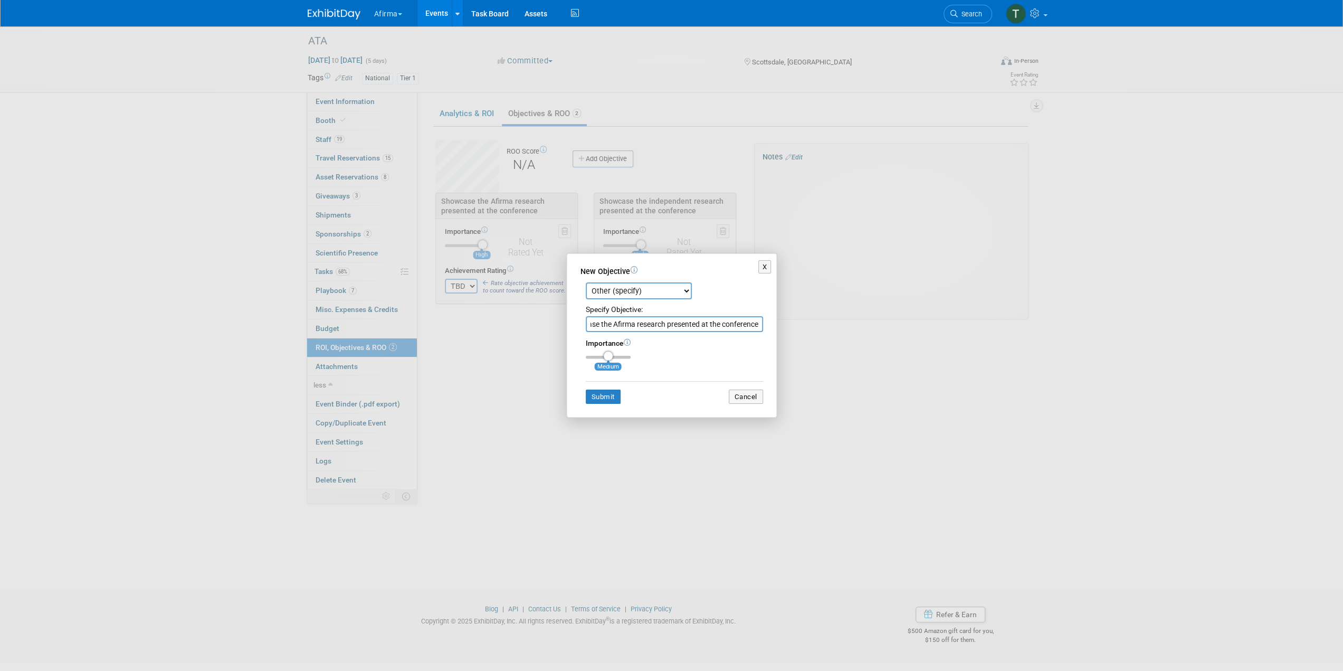
click at [608, 320] on input "Showcase the Afirma research presented at the conference" at bounding box center [674, 324] width 177 height 16
type input "Showcase the previous Afirma research presented at the conference"
drag, startPoint x: 611, startPoint y: 355, endPoint x: 638, endPoint y: 361, distance: 27.6
type input "3"
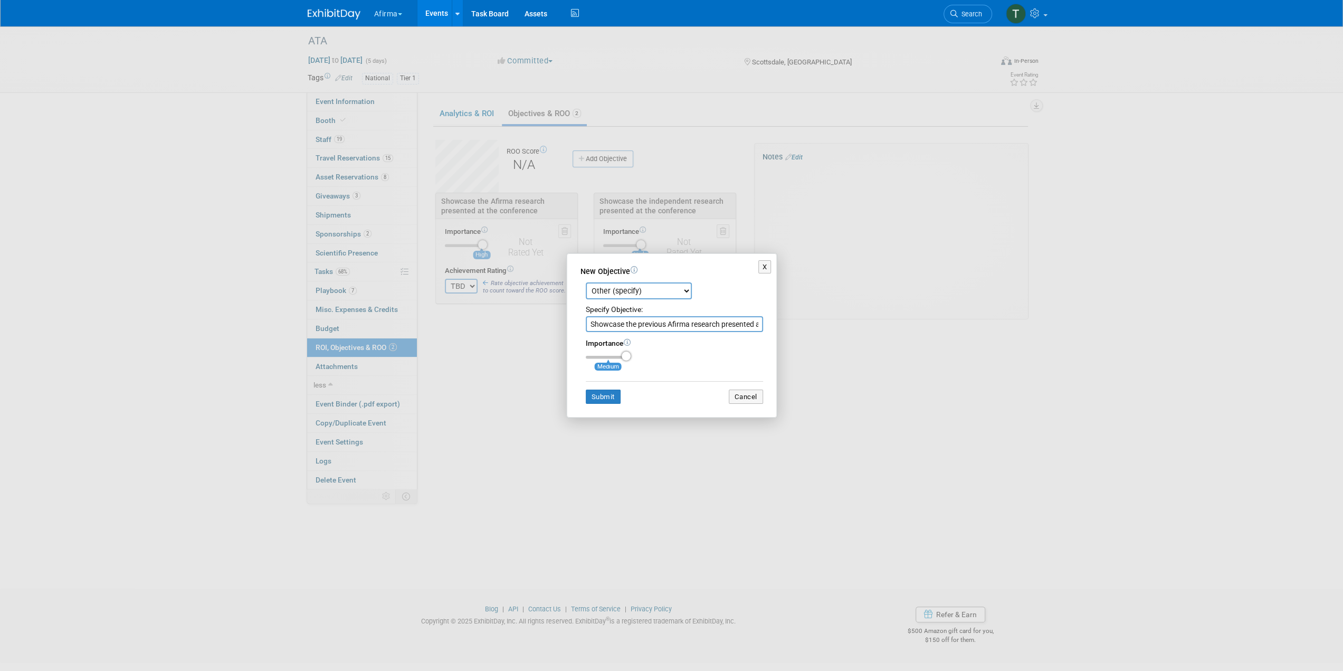
click at [630, 359] on input "range" at bounding box center [608, 357] width 45 height 3
click at [604, 395] on button "Submit" at bounding box center [603, 396] width 35 height 15
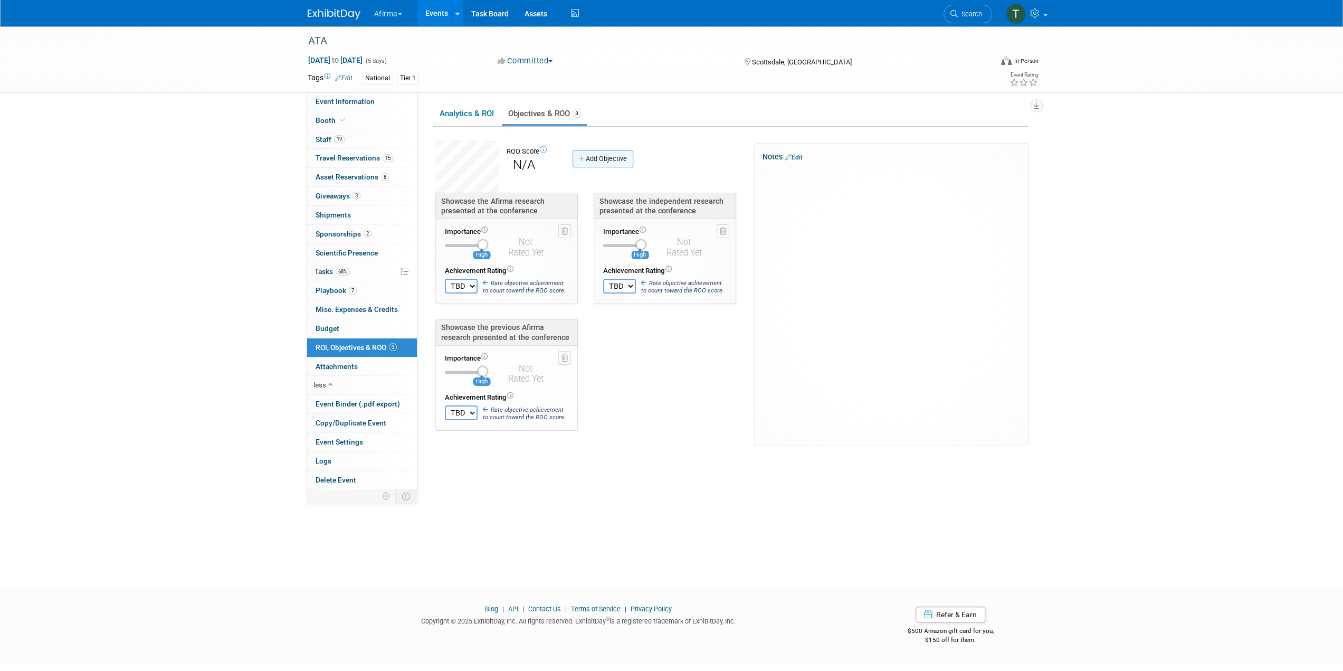
click at [588, 154] on link "Add Objective" at bounding box center [602, 158] width 61 height 17
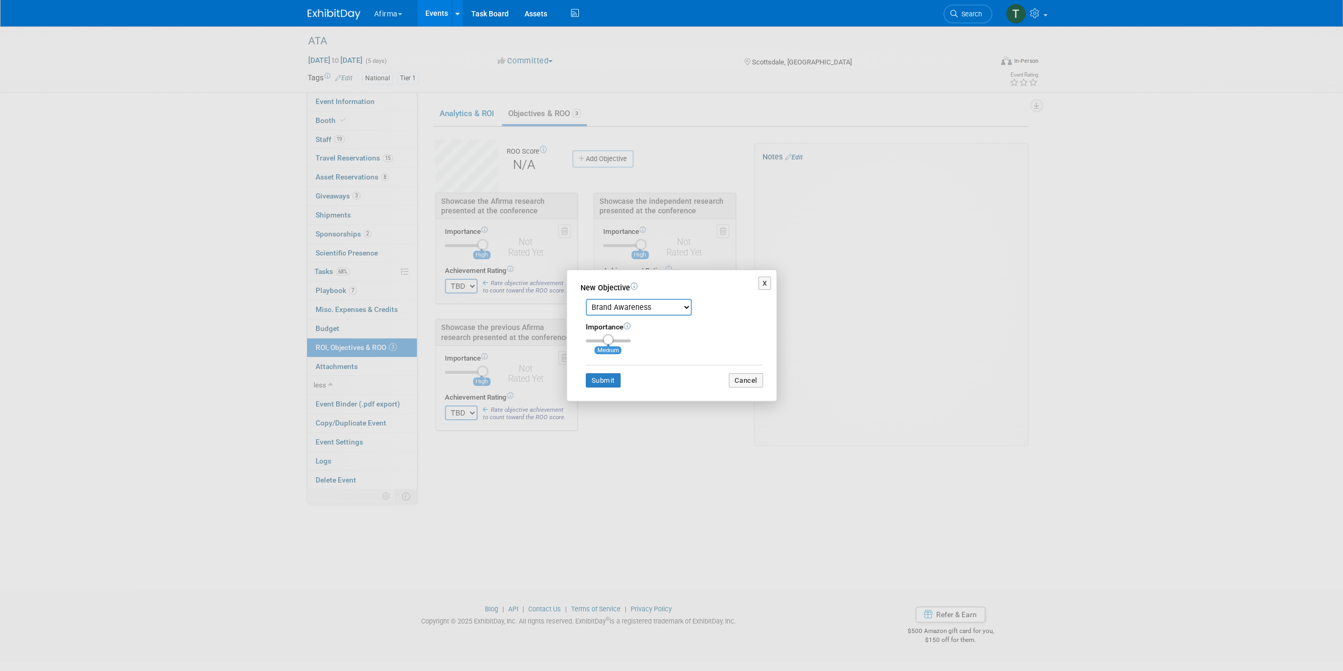
click at [645, 293] on div "Brand Awareness Competition Research Customer Retention Feedback Collection Lea…" at bounding box center [674, 304] width 177 height 22
click at [645, 319] on div "Brand Awareness Competition Research Customer Retention Feedback Collection Lea…" at bounding box center [671, 340] width 183 height 94
click at [643, 313] on select "Brand Awareness Competition Research Customer Retention Feedback Collection Lea…" at bounding box center [639, 307] width 106 height 17
select select "1"
click at [586, 299] on select "Brand Awareness Competition Research Customer Retention Feedback Collection Lea…" at bounding box center [639, 307] width 106 height 17
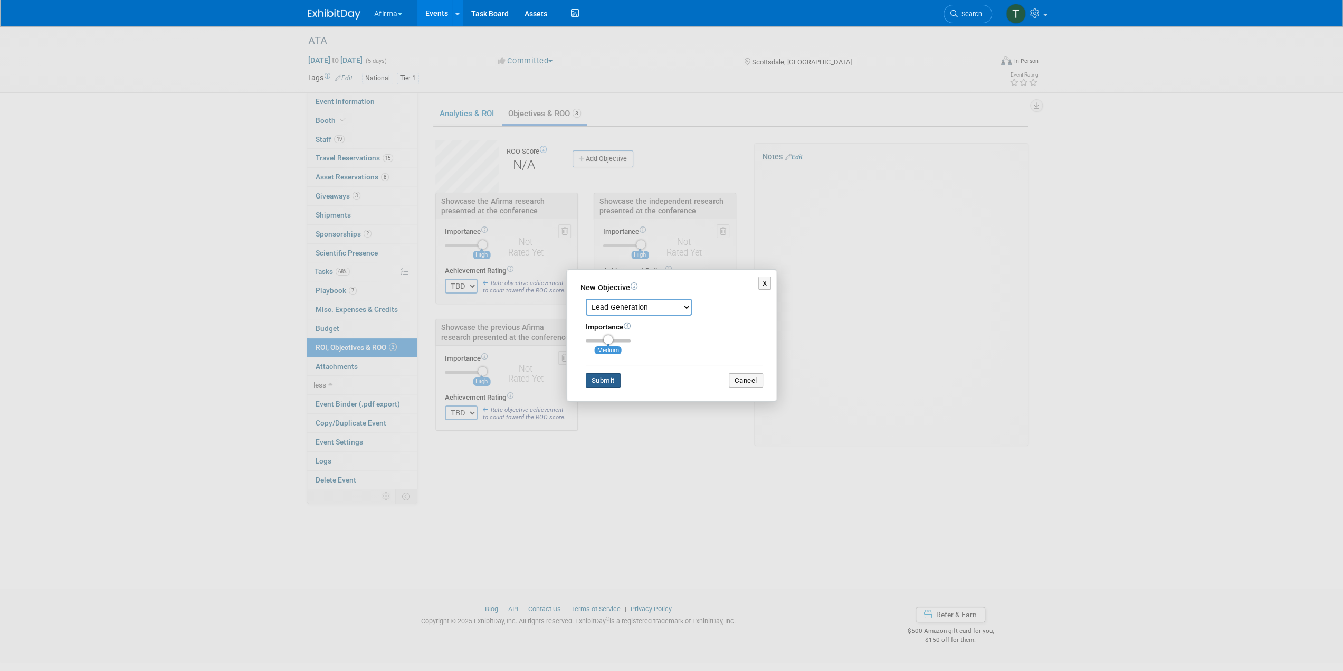
click at [596, 379] on button "Submit" at bounding box center [603, 380] width 35 height 15
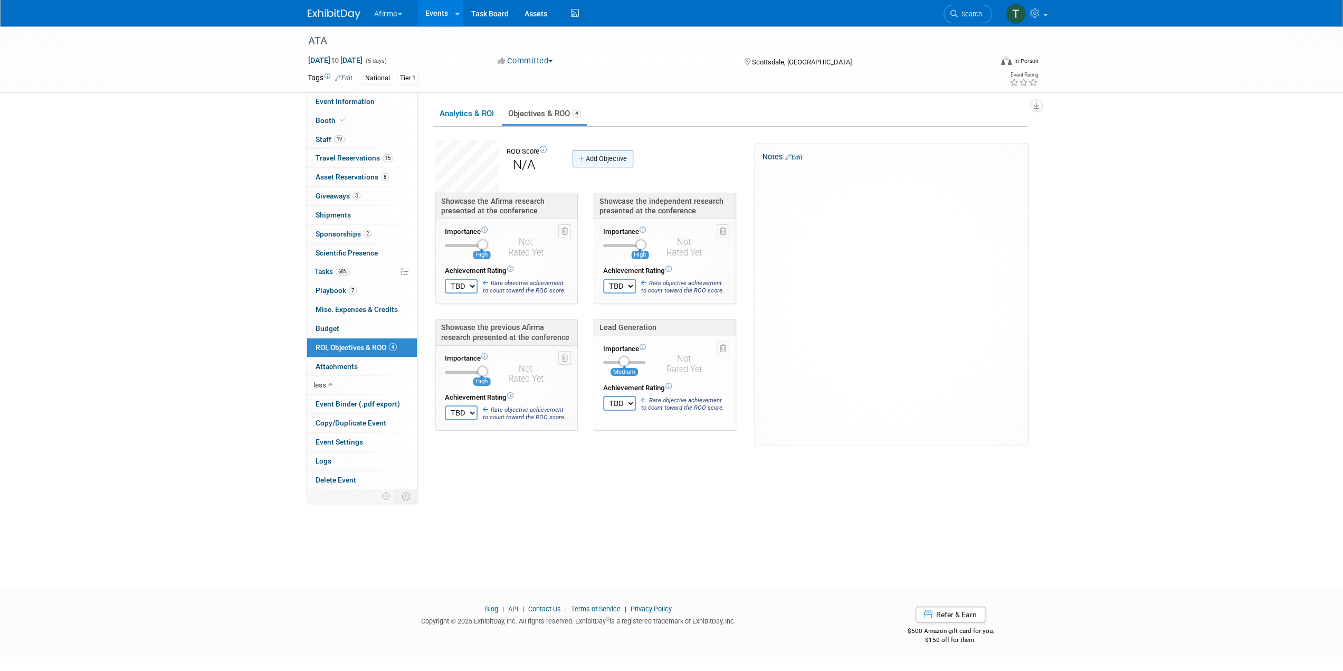
click at [606, 154] on link "Add Objective" at bounding box center [602, 158] width 61 height 17
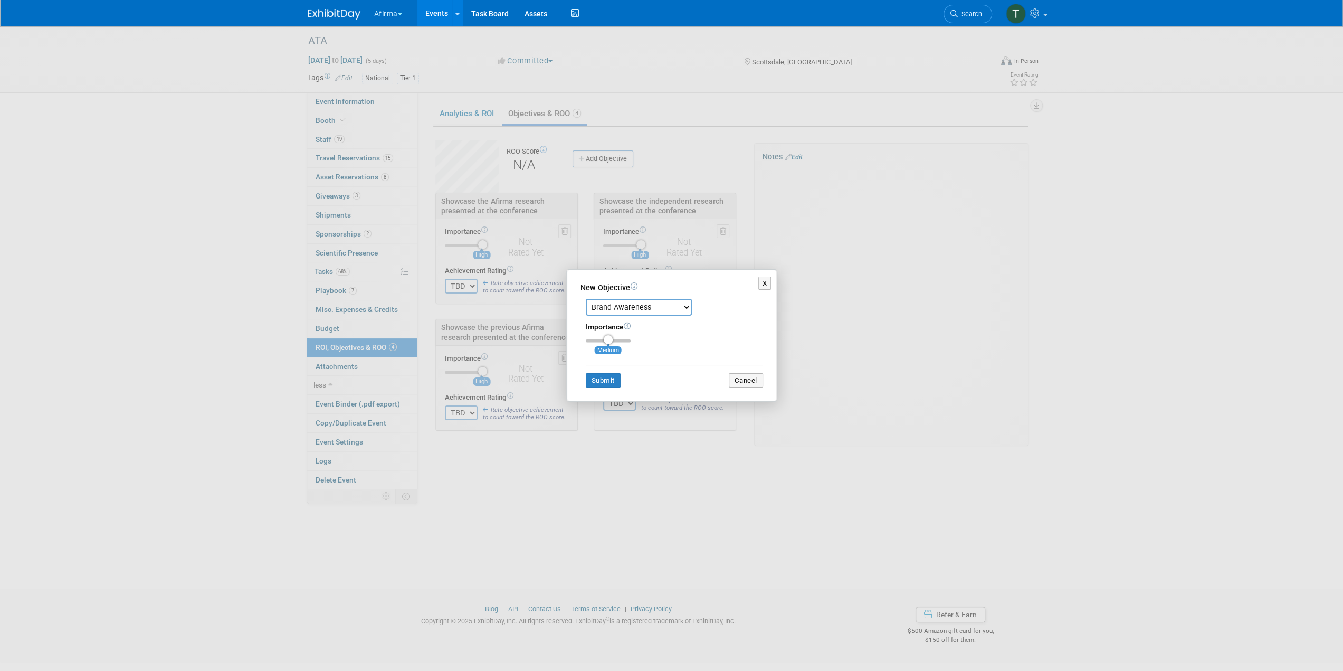
click at [627, 308] on select "Brand Awareness Competition Research Customer Retention Feedback Collection Lea…" at bounding box center [639, 307] width 106 height 17
select select "11"
click at [586, 299] on select "Brand Awareness Competition Research Customer Retention Feedback Collection Lea…" at bounding box center [639, 307] width 106 height 17
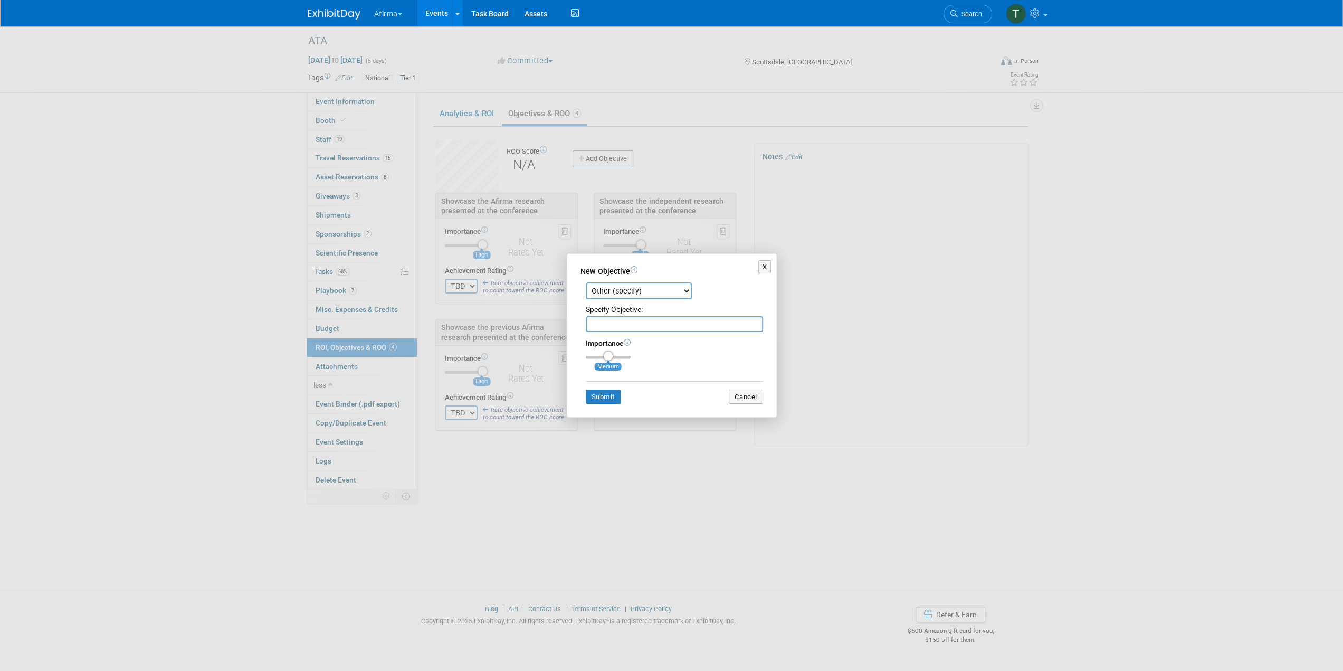
click at [613, 324] on input "text" at bounding box center [674, 324] width 177 height 16
paste input "Build greater awareness of ability to help determine surgery extent w/BV/VI"
type input "Build greater awareness of ability to help determine surgery extent w/BV/VI"
click at [604, 401] on button "Submit" at bounding box center [603, 396] width 35 height 15
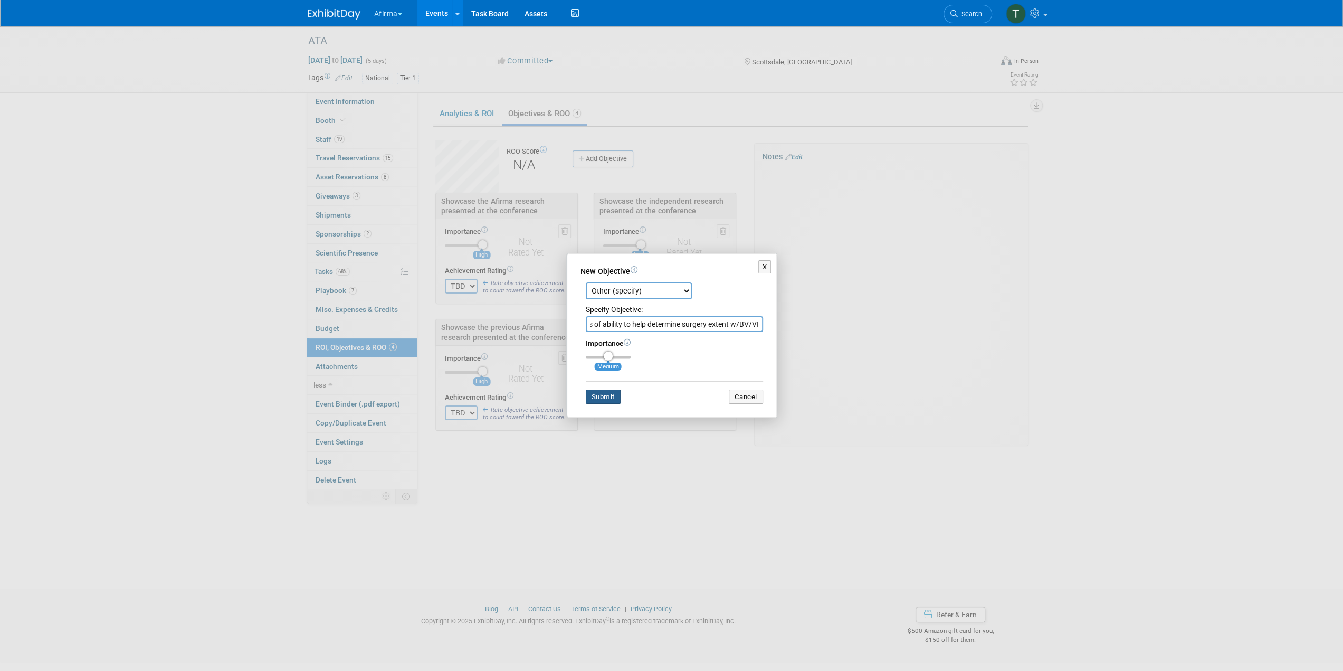
scroll to position [0, 0]
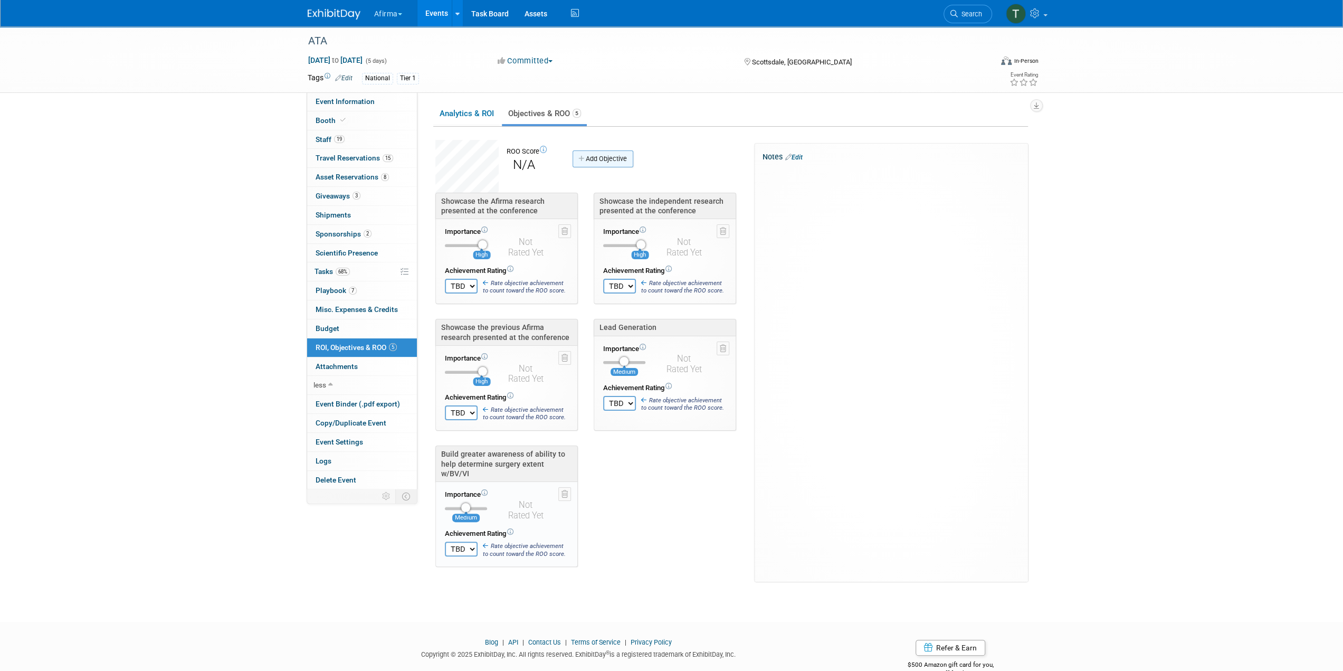
click at [586, 161] on link "Add Objective" at bounding box center [602, 158] width 61 height 17
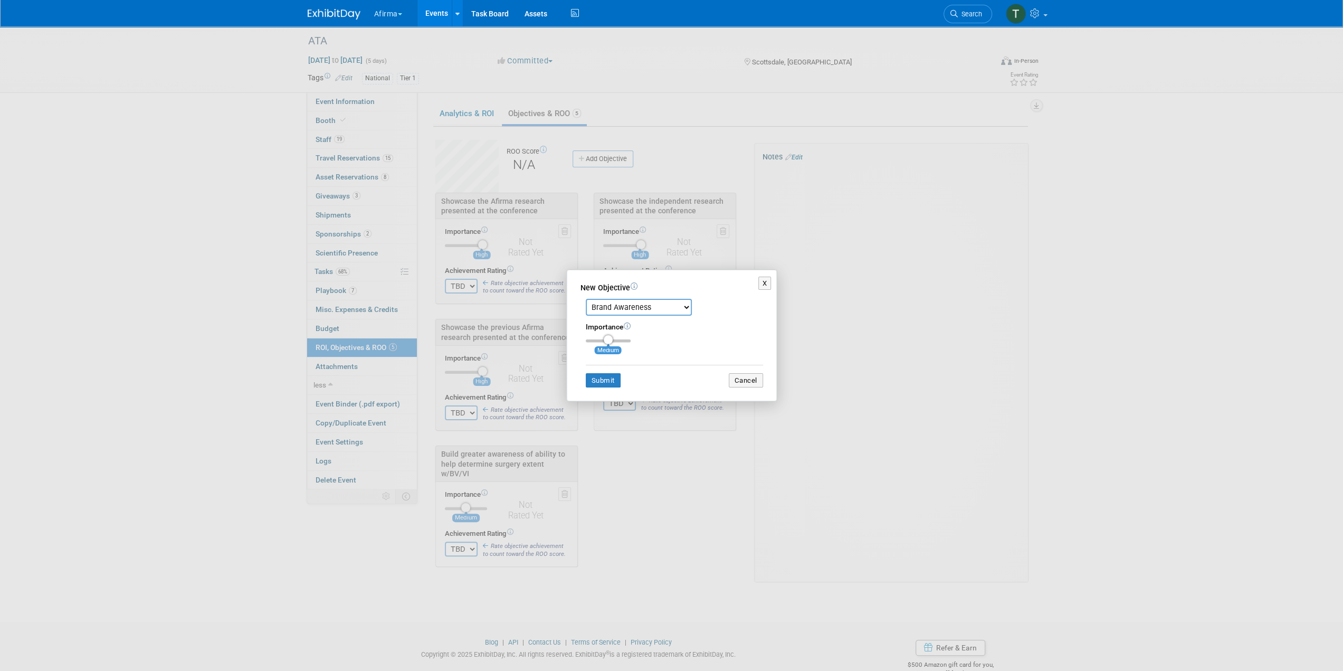
click at [605, 305] on select "Brand Awareness Competition Research Customer Retention Feedback Collection Lea…" at bounding box center [639, 307] width 106 height 17
select select "11"
click at [586, 299] on select "Brand Awareness Competition Research Customer Retention Feedback Collection Lea…" at bounding box center [639, 307] width 106 height 17
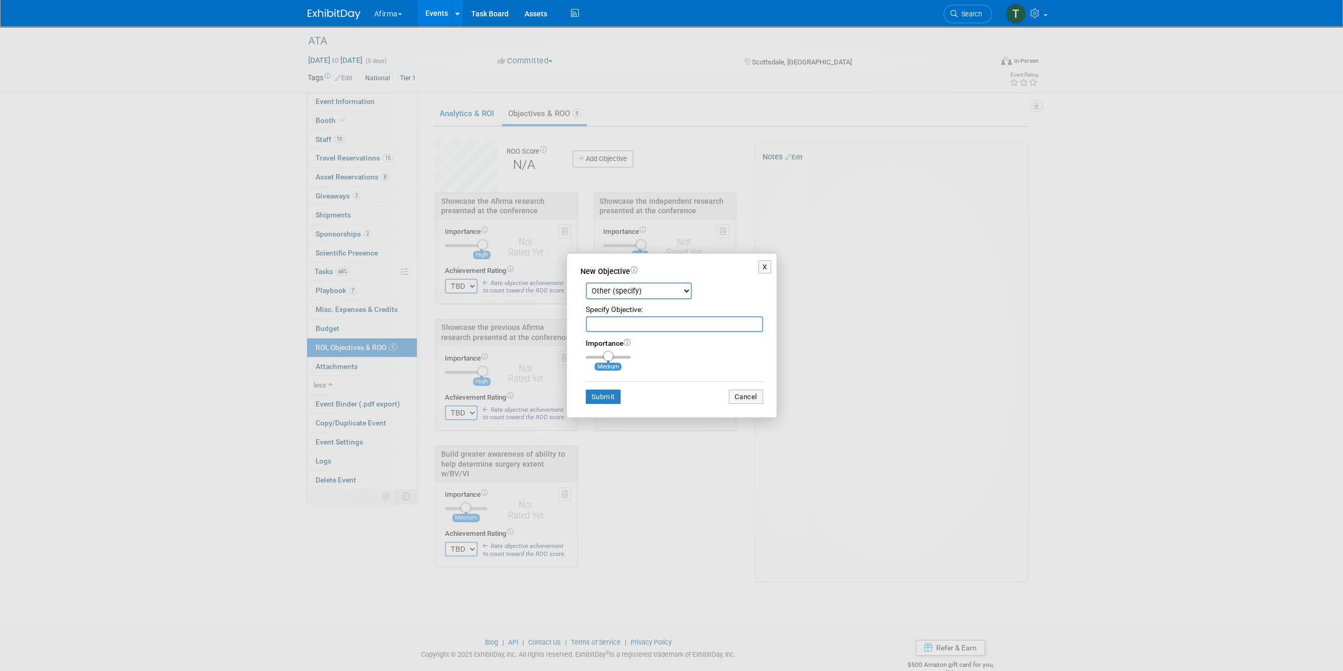
click at [604, 322] on input "text" at bounding box center [674, 324] width 177 height 16
type input "Encourage physicians to attend Dr. Klopper's presentation"
click at [596, 399] on button "Submit" at bounding box center [603, 396] width 35 height 15
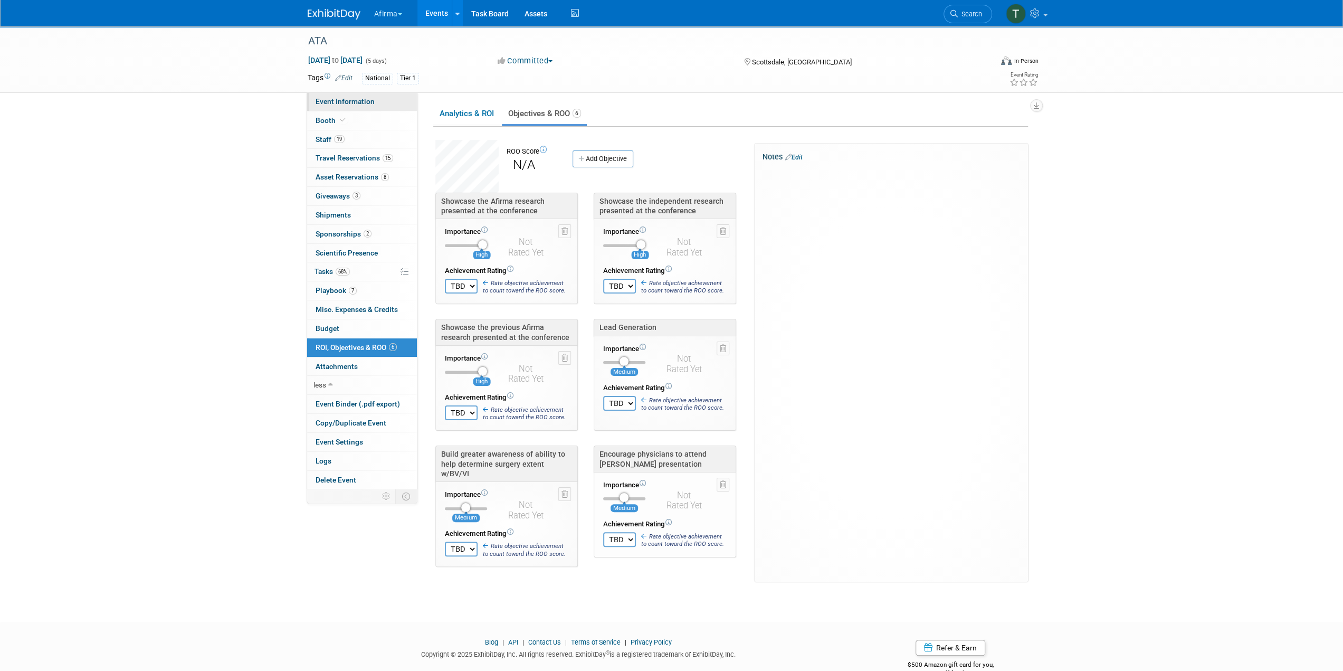
click at [336, 102] on span "Event Information" at bounding box center [344, 101] width 59 height 8
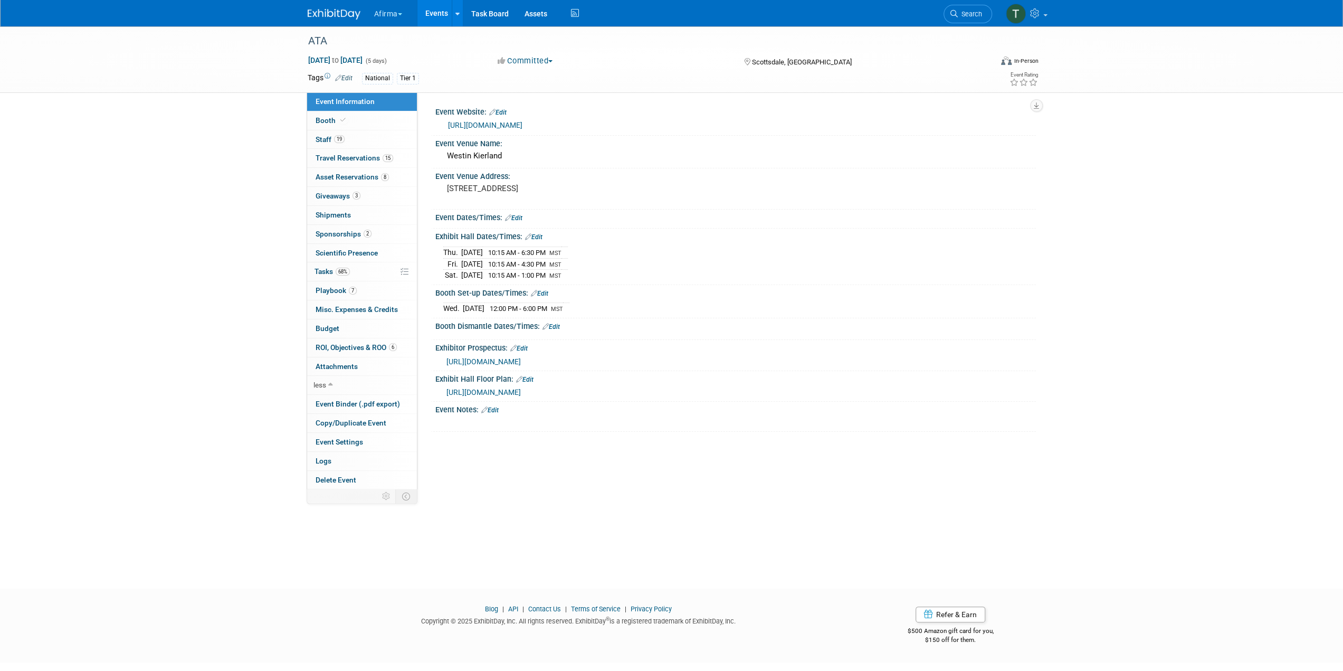
click at [497, 406] on link "Edit" at bounding box center [489, 409] width 17 height 7
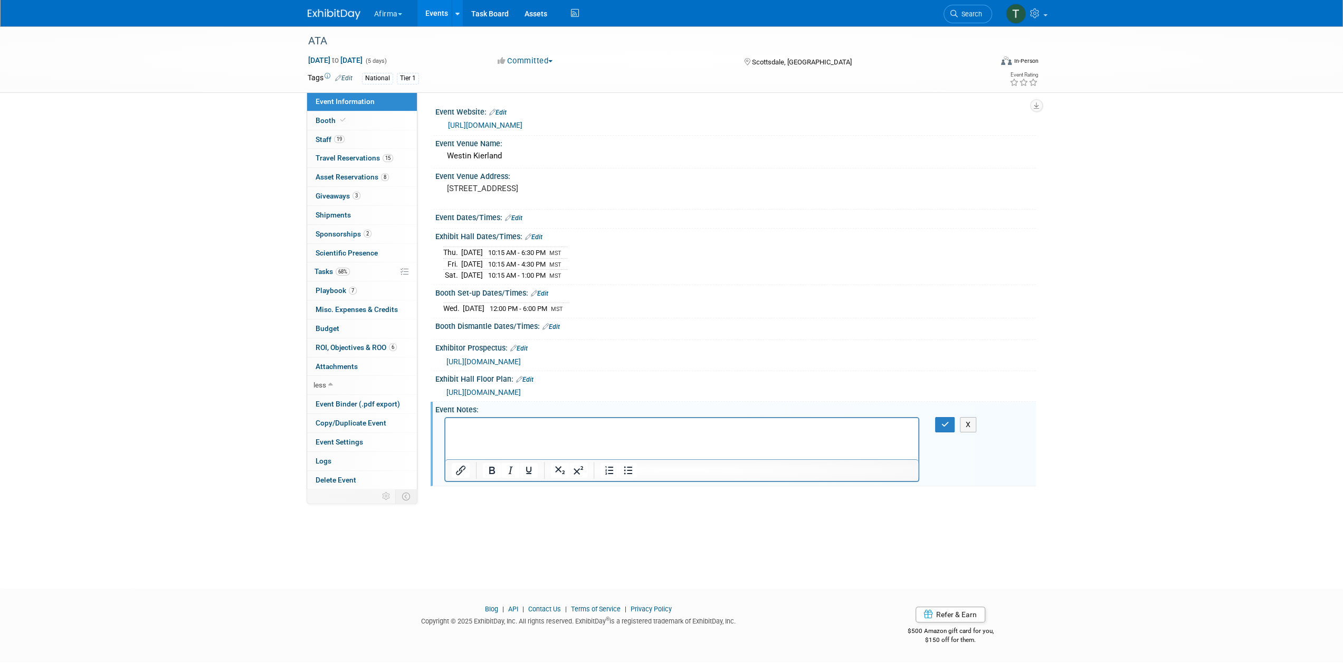
click at [522, 432] on html at bounding box center [681, 424] width 473 height 15
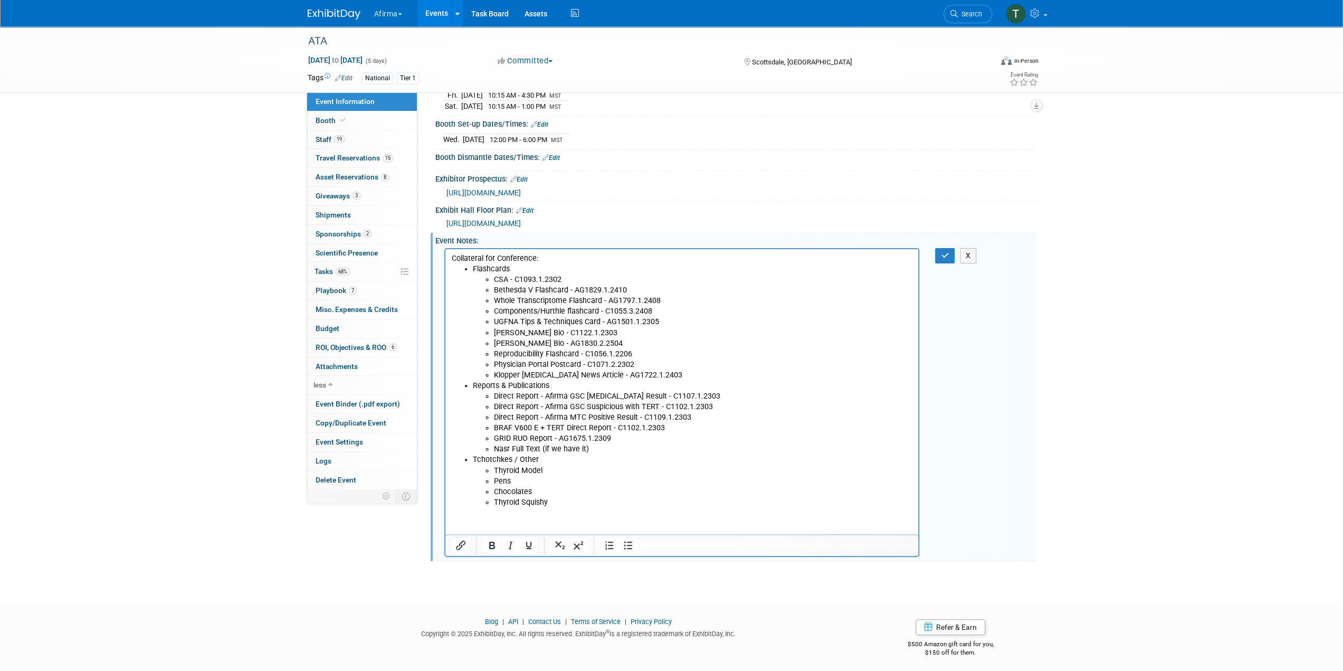
scroll to position [116, 0]
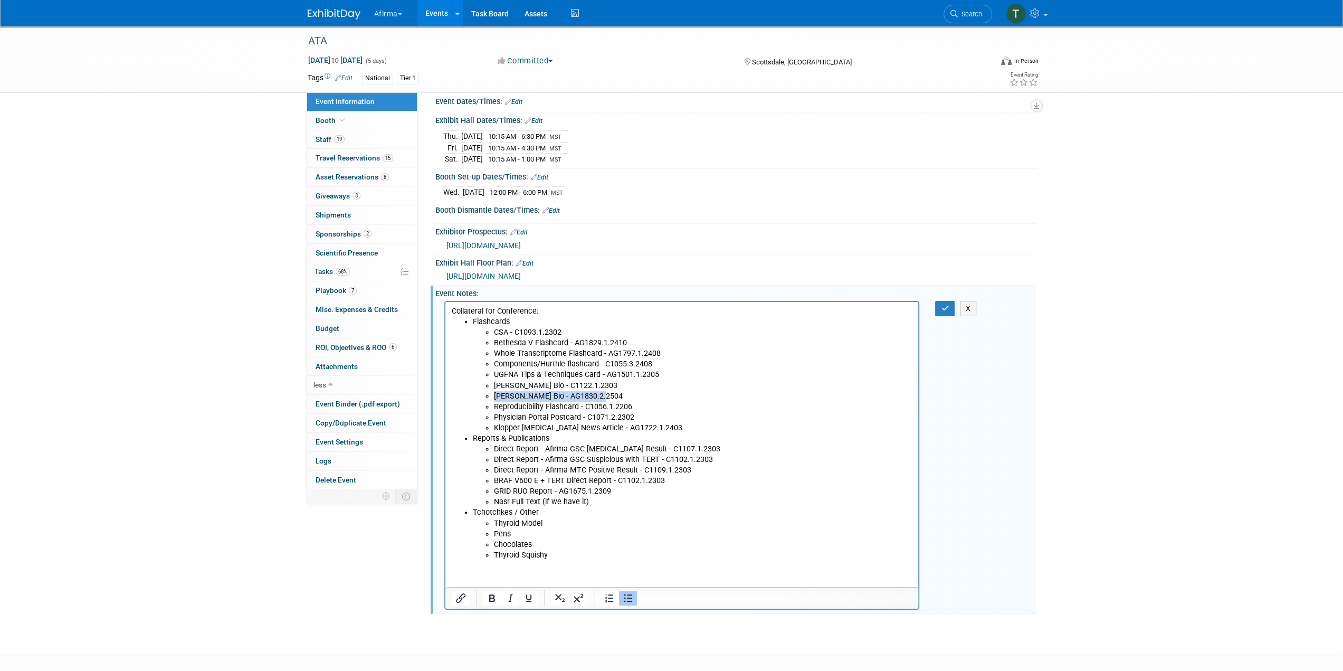
drag, startPoint x: 604, startPoint y: 394, endPoint x: 472, endPoint y: 398, distance: 132.5
click at [472, 398] on ul "Flashcards CSA - C1093.1.2302 Bethesda V Flashcard - AG1829.1.2410 Whole Transc…" at bounding box center [681, 400] width 461 height 169
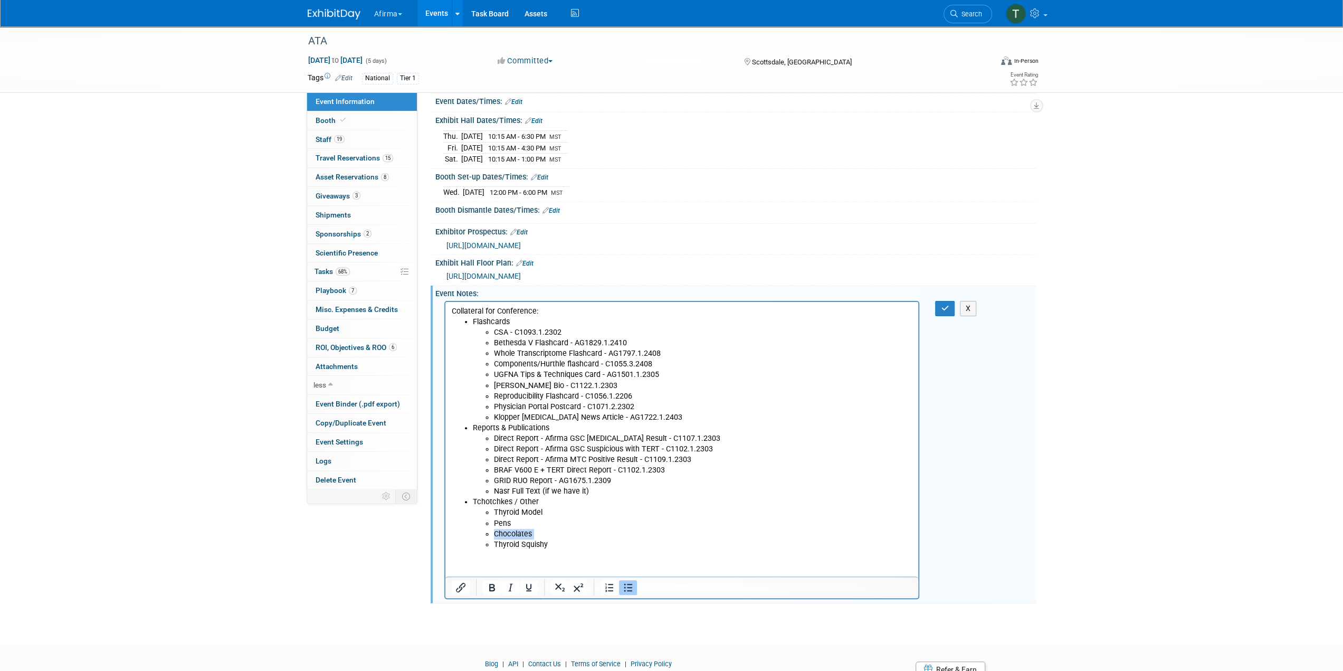
drag, startPoint x: 534, startPoint y: 531, endPoint x: 463, endPoint y: 532, distance: 71.2
click at [463, 532] on ul "GRID RUO Report - AG1675.1.2309 Nasr Full Text (if we have it) Tchotchkes / Oth…" at bounding box center [681, 512] width 461 height 74
click at [609, 526] on li "Pens ​" at bounding box center [702, 523] width 419 height 11
click at [945, 315] on div "X" at bounding box center [735, 449] width 600 height 302
click at [944, 311] on button "button" at bounding box center [945, 308] width 20 height 15
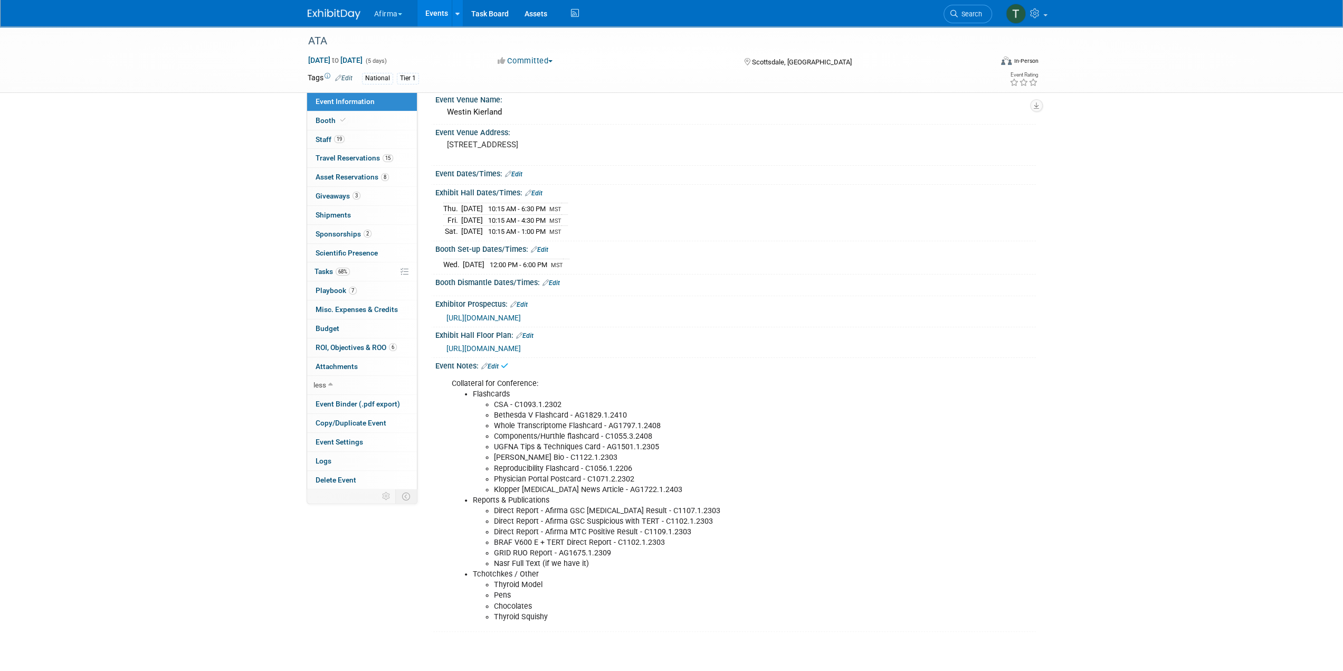
scroll to position [0, 0]
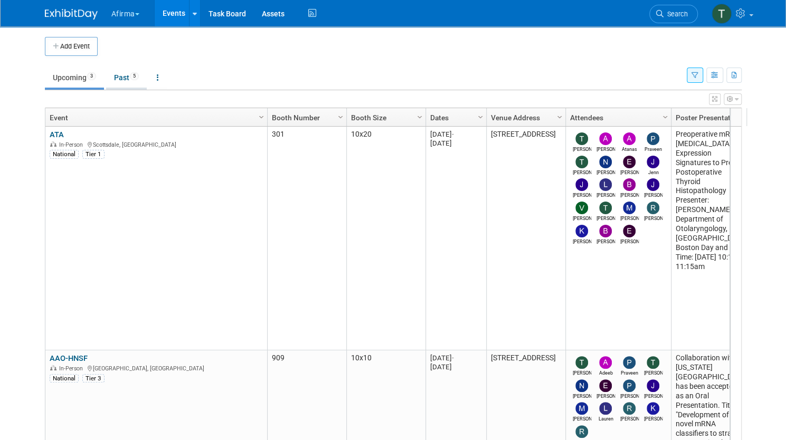
click at [126, 81] on link "Past 5" at bounding box center [126, 78] width 41 height 20
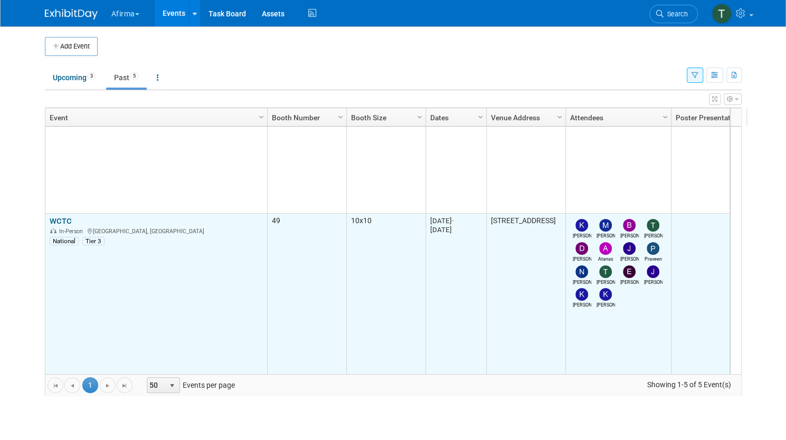
scroll to position [631, 0]
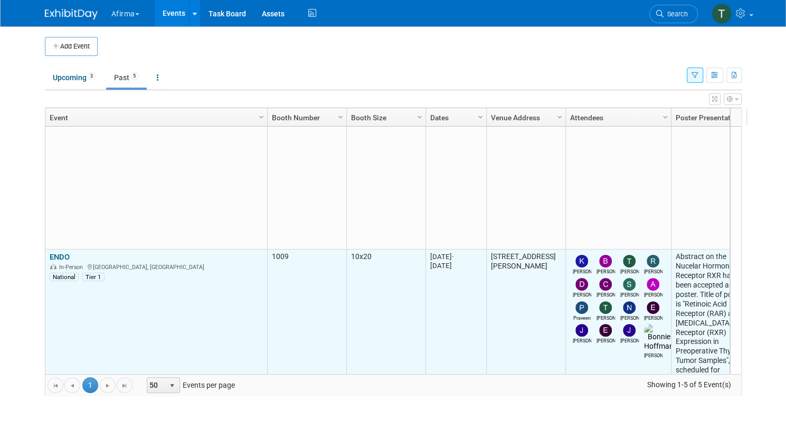
click at [55, 252] on link "ENDO" at bounding box center [60, 256] width 20 height 9
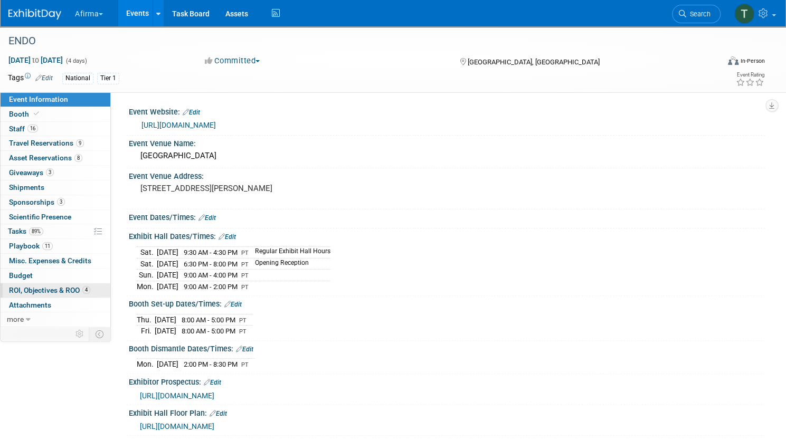
click at [90, 291] on span "ROI, Objectives & ROO 4" at bounding box center [49, 290] width 81 height 8
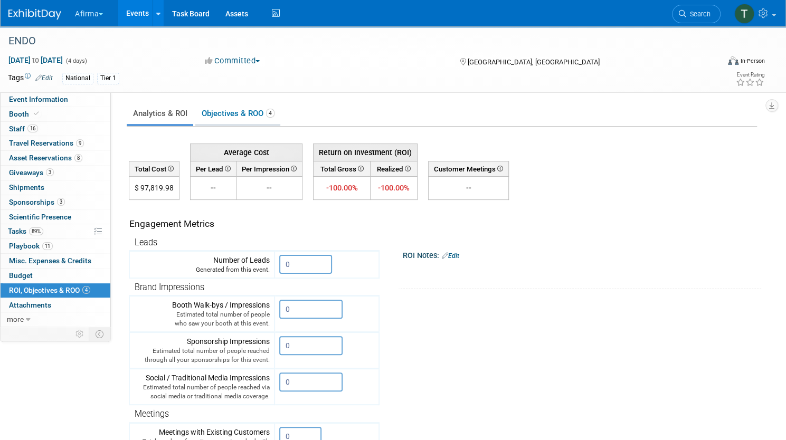
click at [245, 114] on link "Objectives & ROO 4" at bounding box center [237, 113] width 85 height 21
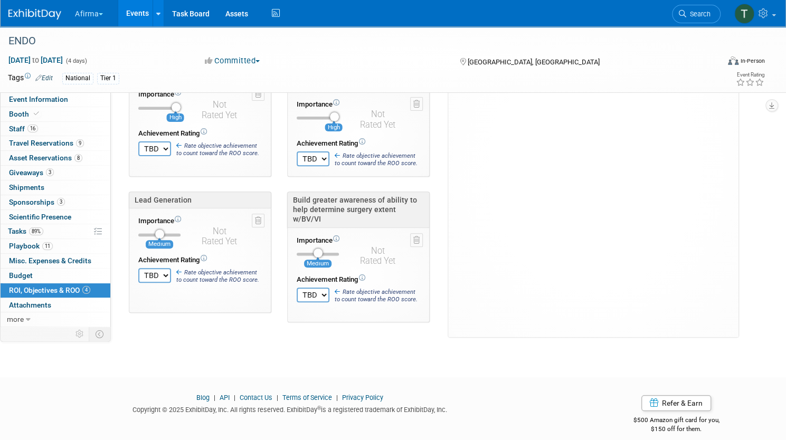
scroll to position [32, 0]
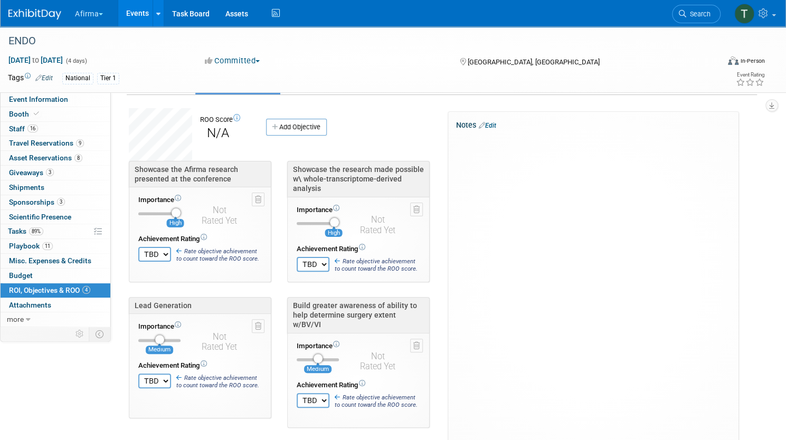
drag, startPoint x: 268, startPoint y: 177, endPoint x: 173, endPoint y: 166, distance: 95.6
click at [173, 166] on div "Showcase the Afirma research presented at the conference" at bounding box center [200, 175] width 131 height 20
copy div "Showcase the Afirma research presented at the conference"
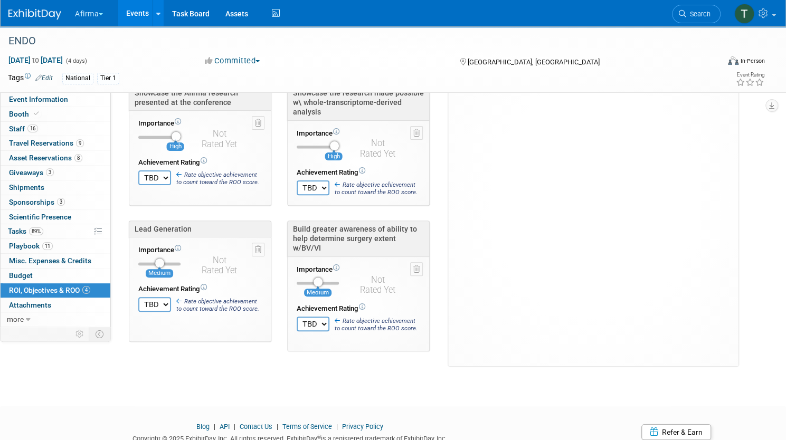
scroll to position [84, 0]
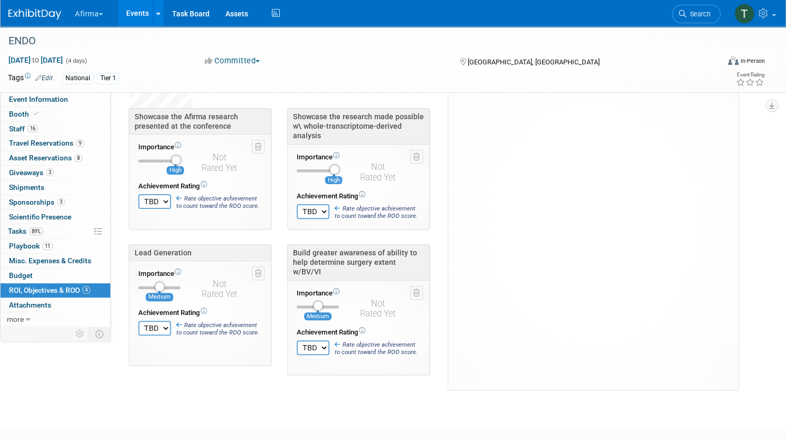
drag, startPoint x: 463, startPoint y: 264, endPoint x: 329, endPoint y: 253, distance: 133.9
click at [329, 253] on div "Build greater awareness of ability to help determine surgery extent w/BV/VI" at bounding box center [358, 262] width 142 height 36
copy div "Build greater awareness of ability to help determine surgery extent w/BV/VI"
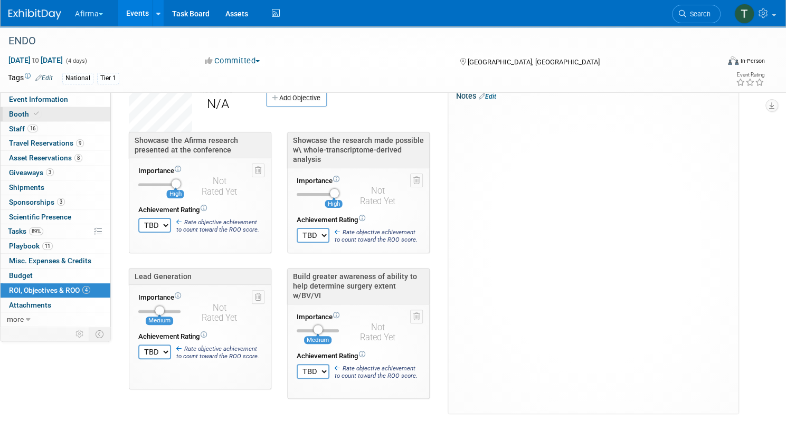
scroll to position [0, 0]
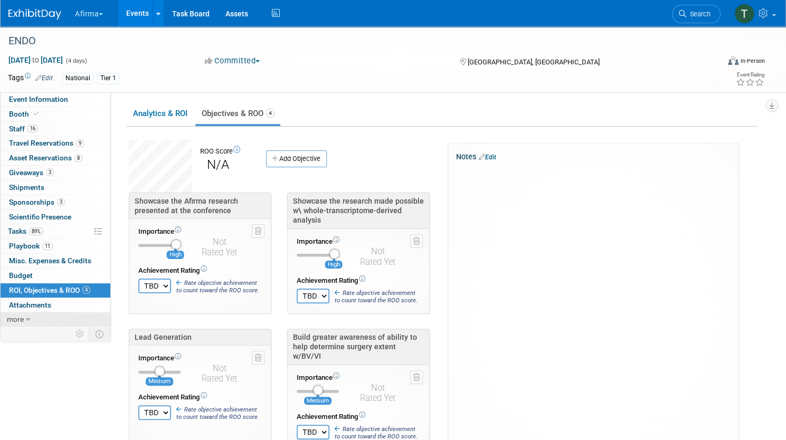
click at [71, 318] on link "more" at bounding box center [56, 319] width 110 height 14
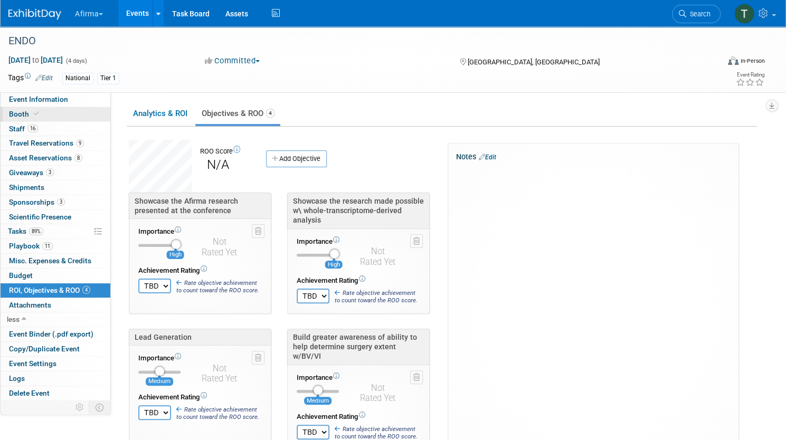
click at [41, 111] on span "Booth" at bounding box center [25, 114] width 32 height 8
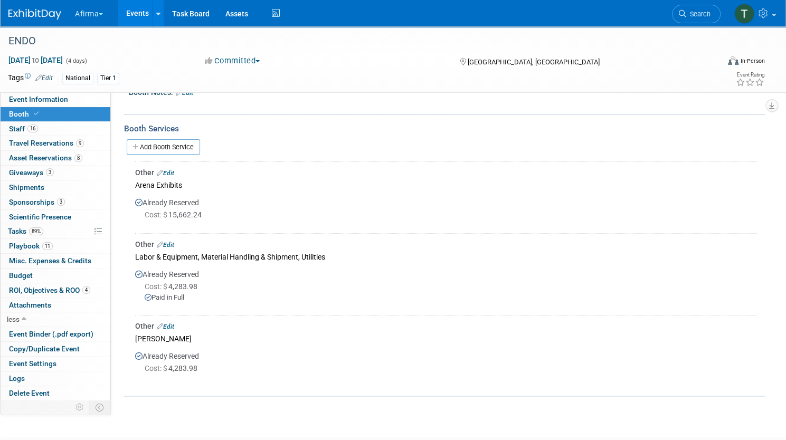
scroll to position [222, 0]
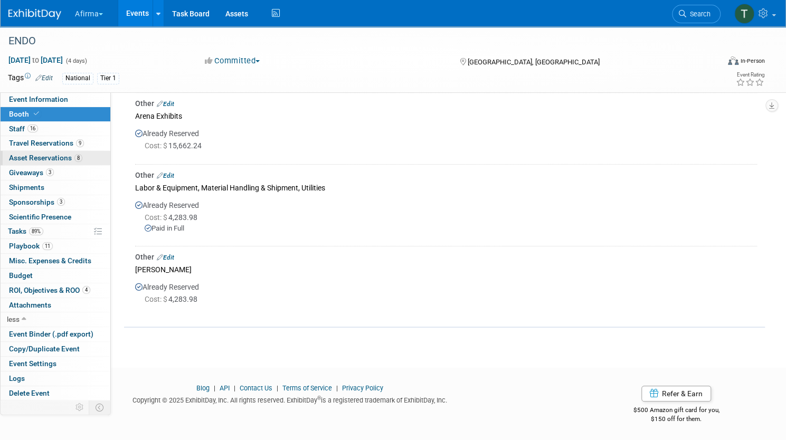
click at [84, 164] on div "Event Information Event Info Booth Booth 16 Staff 16 Staff 9 Travel Reservation…" at bounding box center [55, 246] width 111 height 308
click at [110, 169] on link "3 Giveaways 3" at bounding box center [56, 173] width 110 height 14
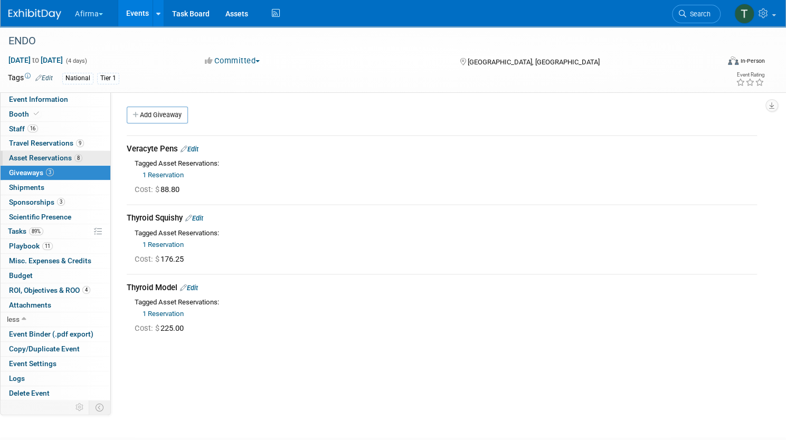
click at [72, 156] on span "Asset Reservations 8" at bounding box center [45, 158] width 73 height 8
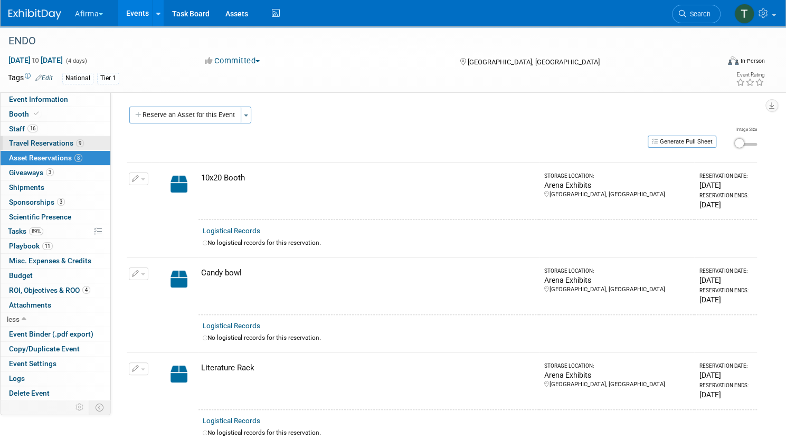
click at [73, 148] on link "9 Travel Reservations 9" at bounding box center [56, 143] width 110 height 14
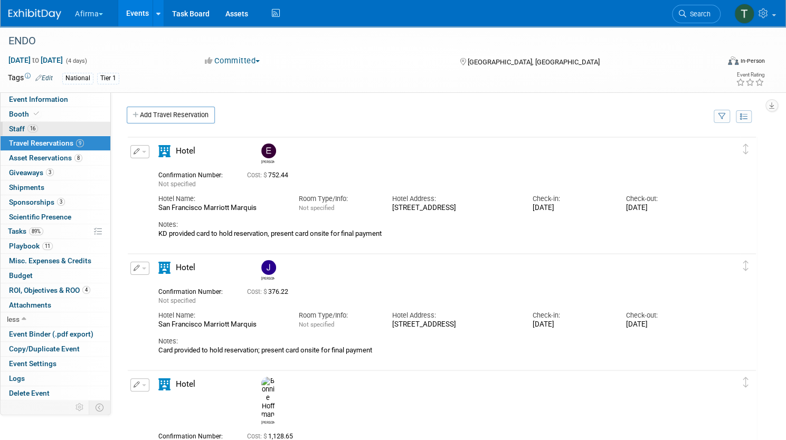
click at [75, 130] on link "16 Staff 16" at bounding box center [56, 129] width 110 height 14
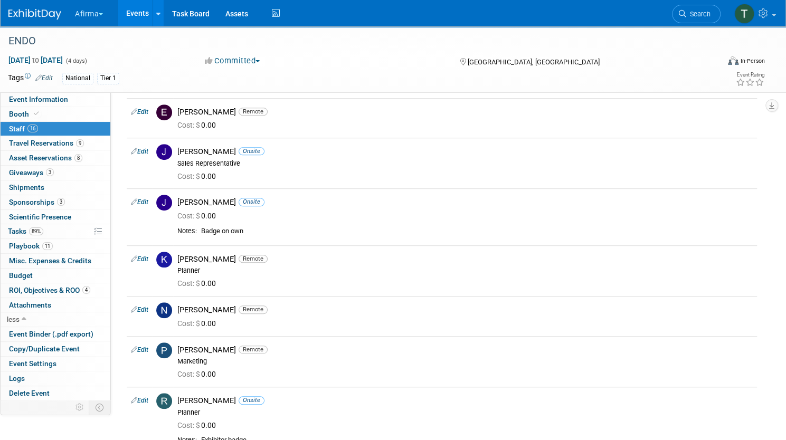
scroll to position [369, 0]
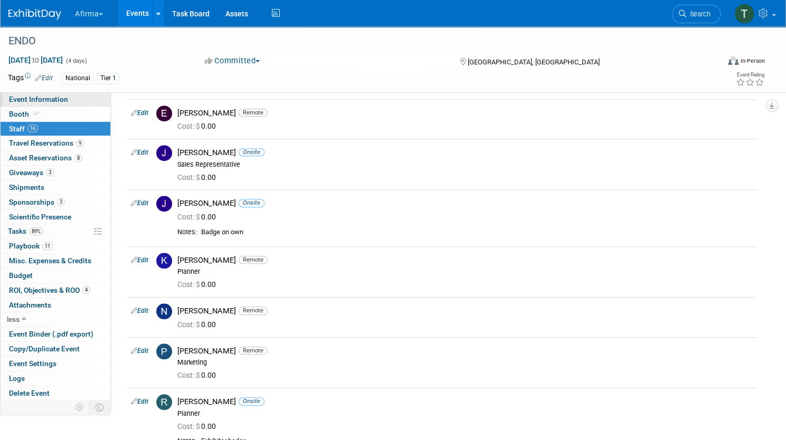
click at [68, 100] on span "Event Information" at bounding box center [38, 99] width 59 height 8
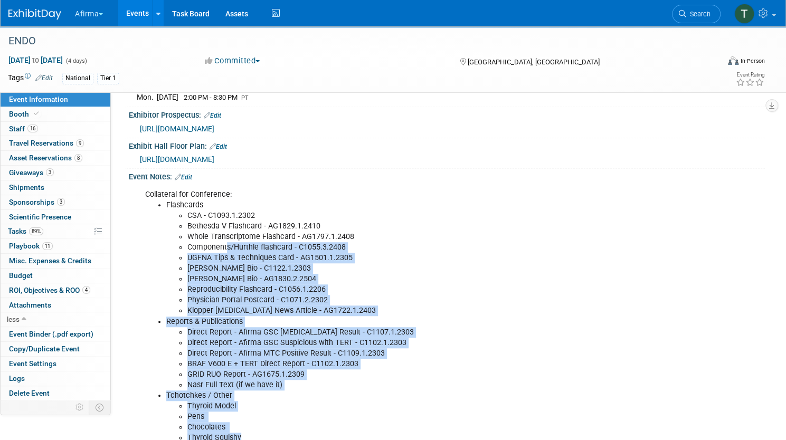
scroll to position [230, 0]
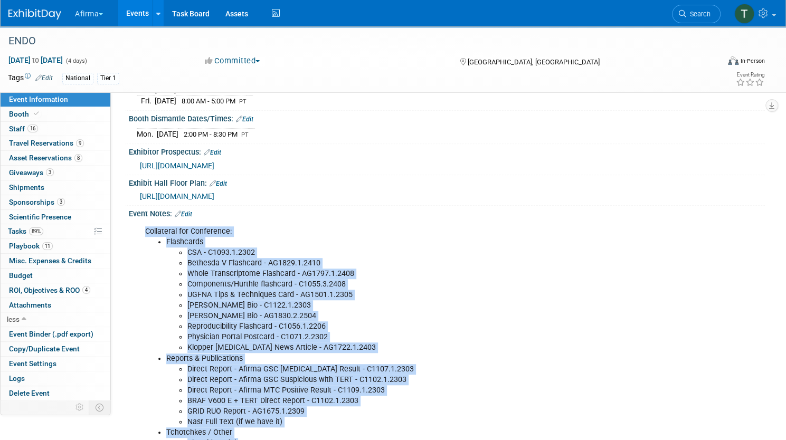
drag, startPoint x: 281, startPoint y: 365, endPoint x: 181, endPoint y: 226, distance: 170.1
click at [181, 226] on div "Collateral for Conference: Flashcards CSA - C1093.1.2302 Bethesda V Flashcard -…" at bounding box center [390, 353] width 505 height 265
copy div "Collateral for Conference: Flashcards CSA - C1093.1.2302 Bethesda V Flashcard -…"
